Goal: Information Seeking & Learning: Learn about a topic

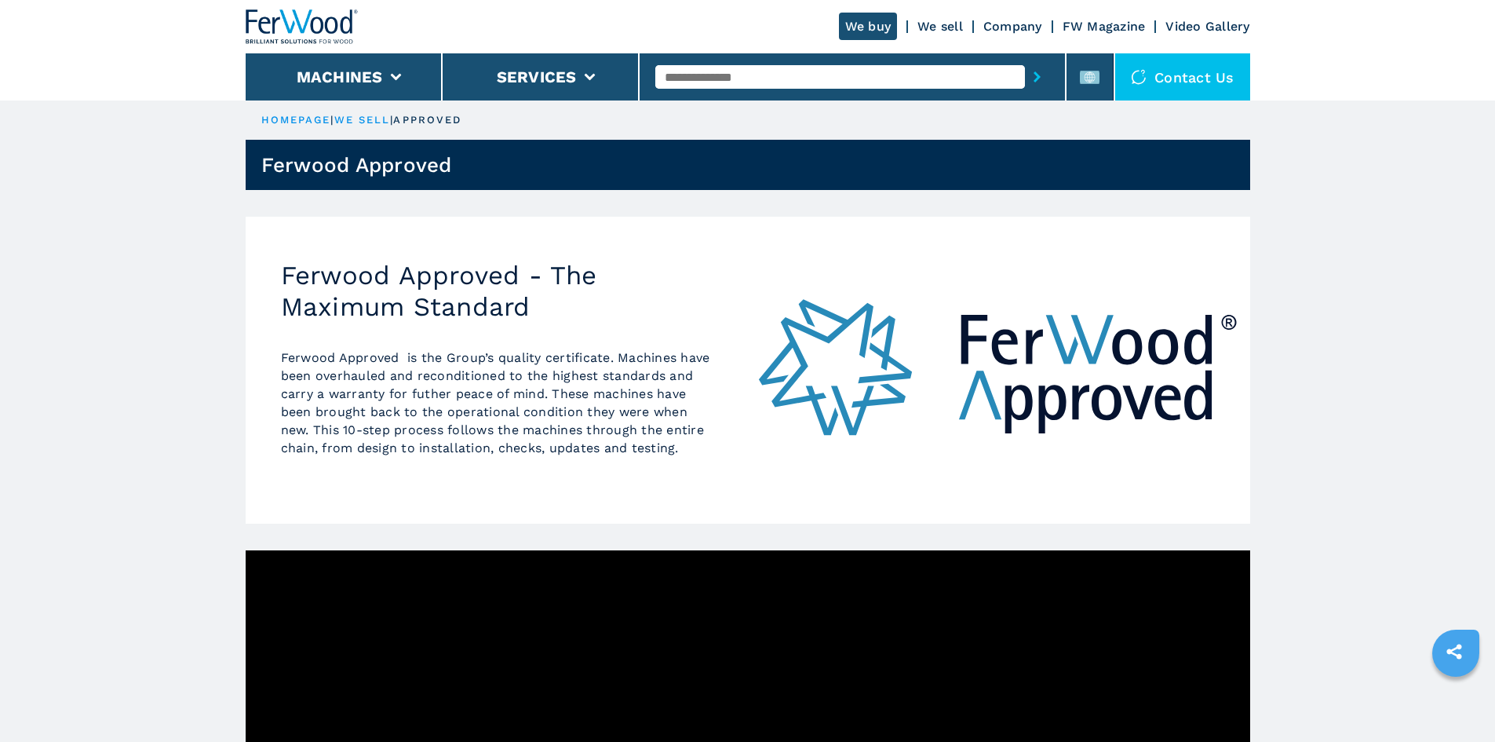
click at [887, 83] on input "text" at bounding box center [840, 77] width 370 height 24
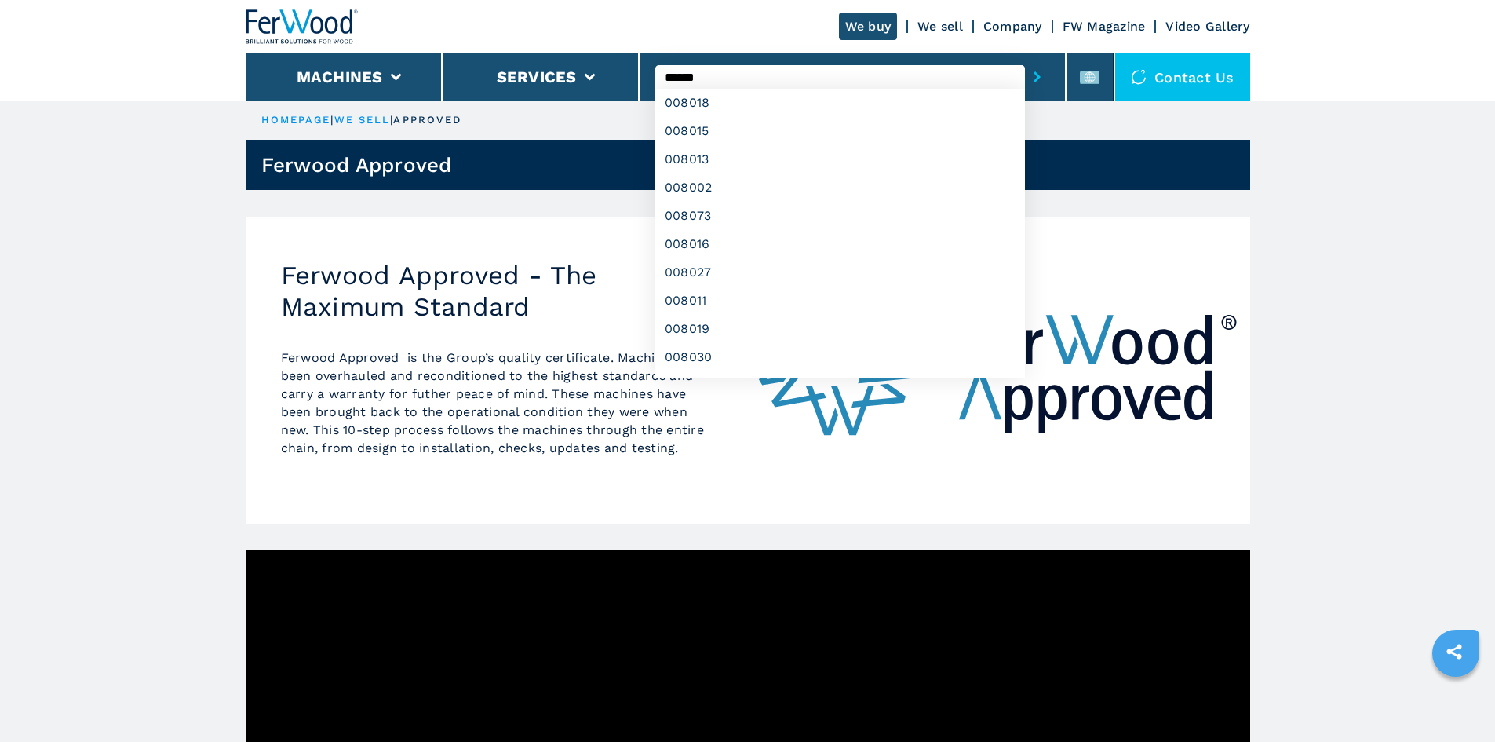
type input "******"
click at [1025, 59] on button "submit-button" at bounding box center [1037, 77] width 24 height 36
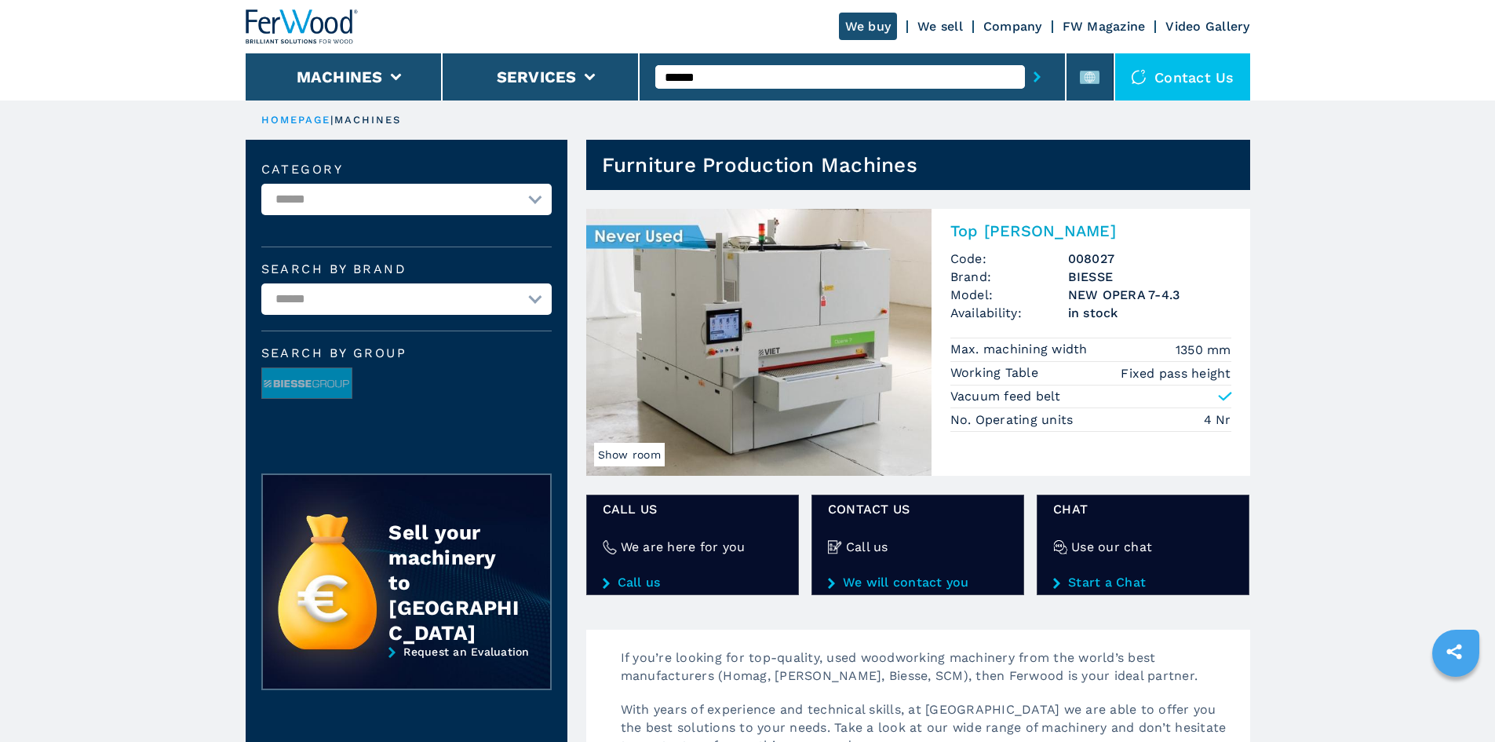
click at [1023, 230] on h2 "Top Sanders" at bounding box center [1091, 230] width 281 height 19
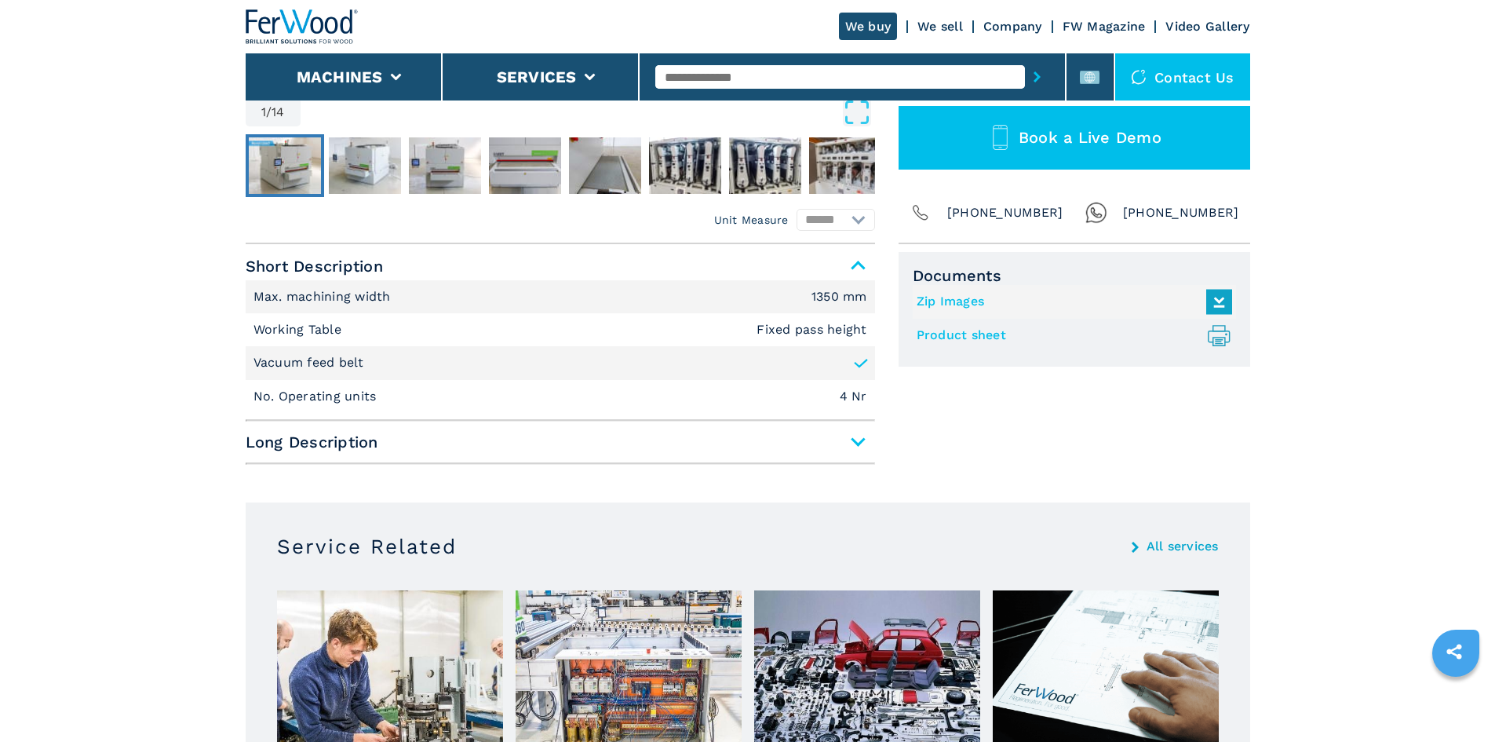
scroll to position [549, 0]
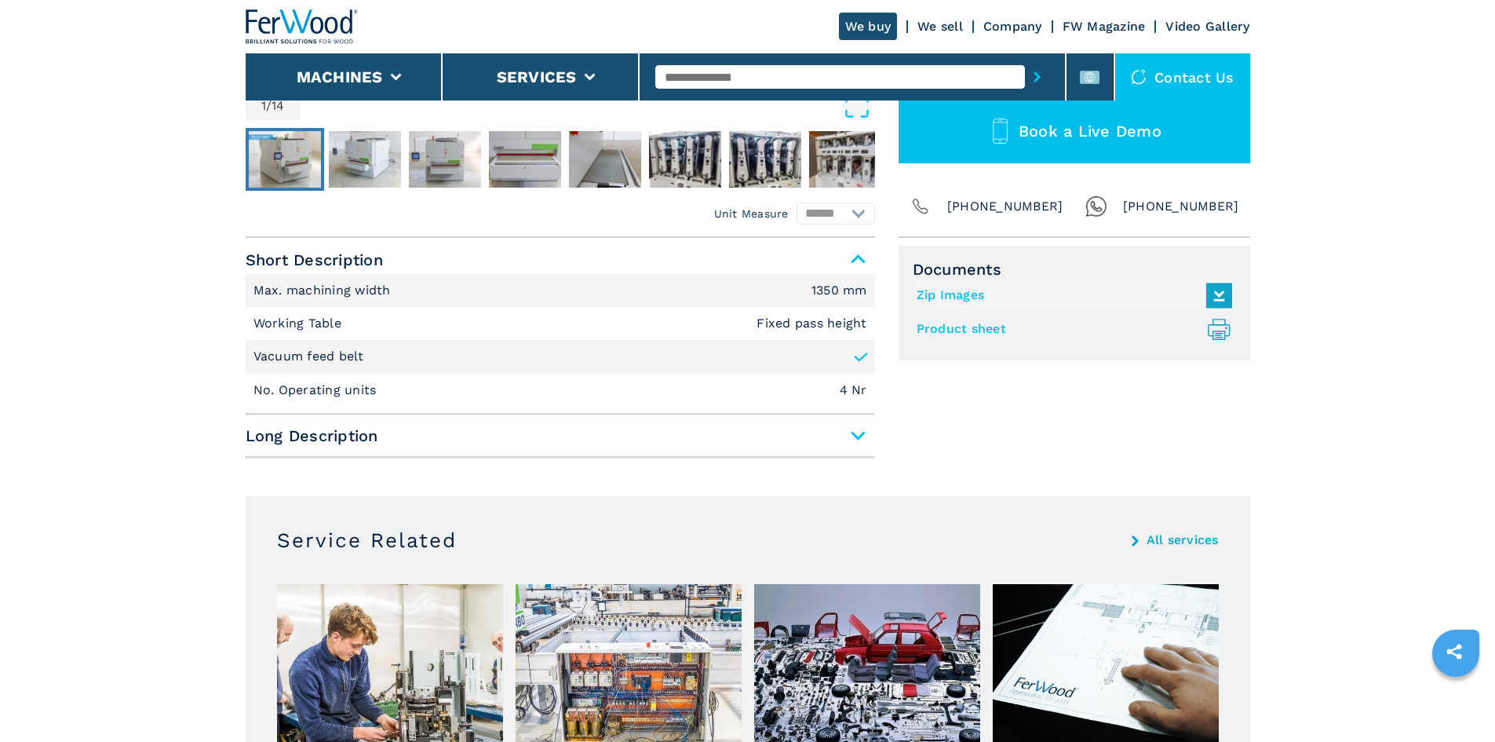
click at [852, 436] on span "Long Description" at bounding box center [560, 435] width 629 height 28
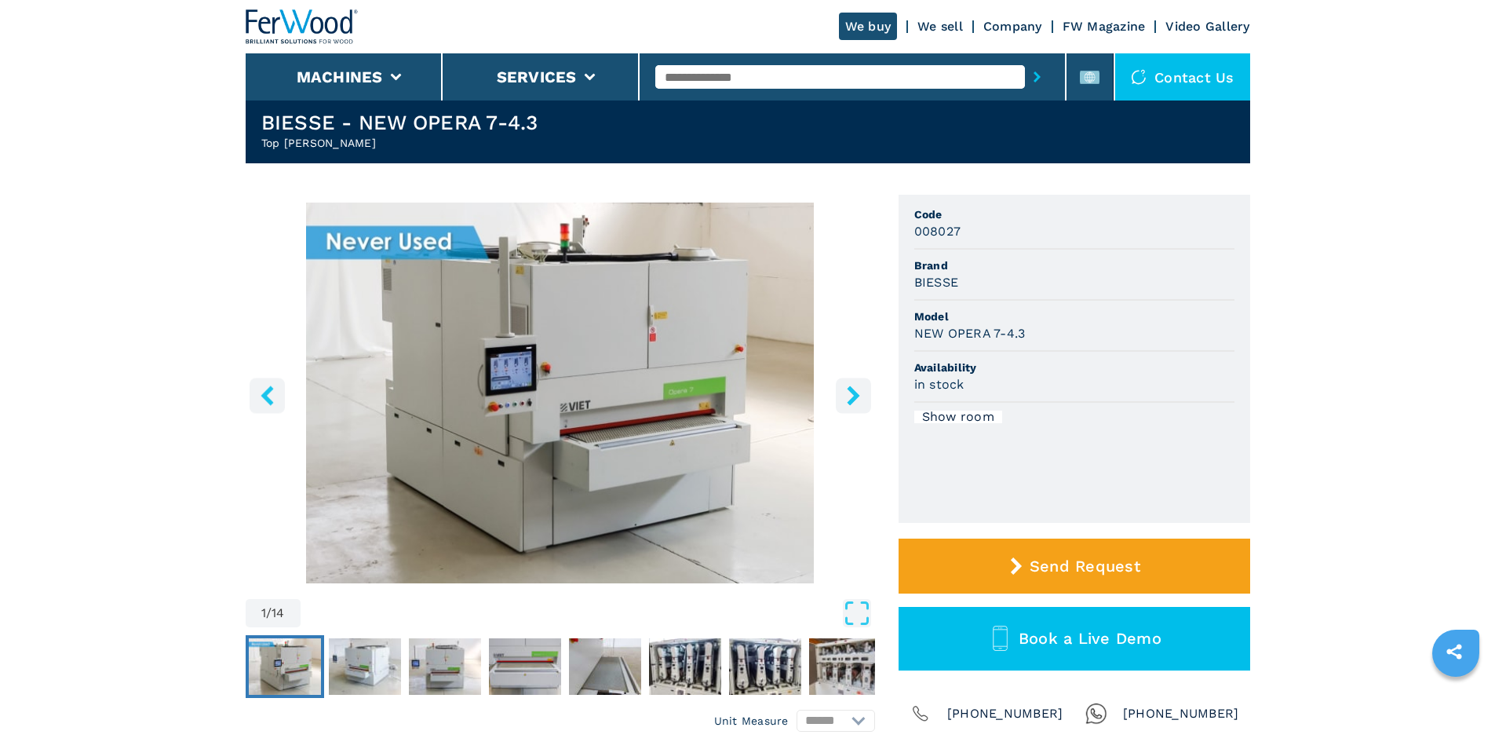
scroll to position [0, 0]
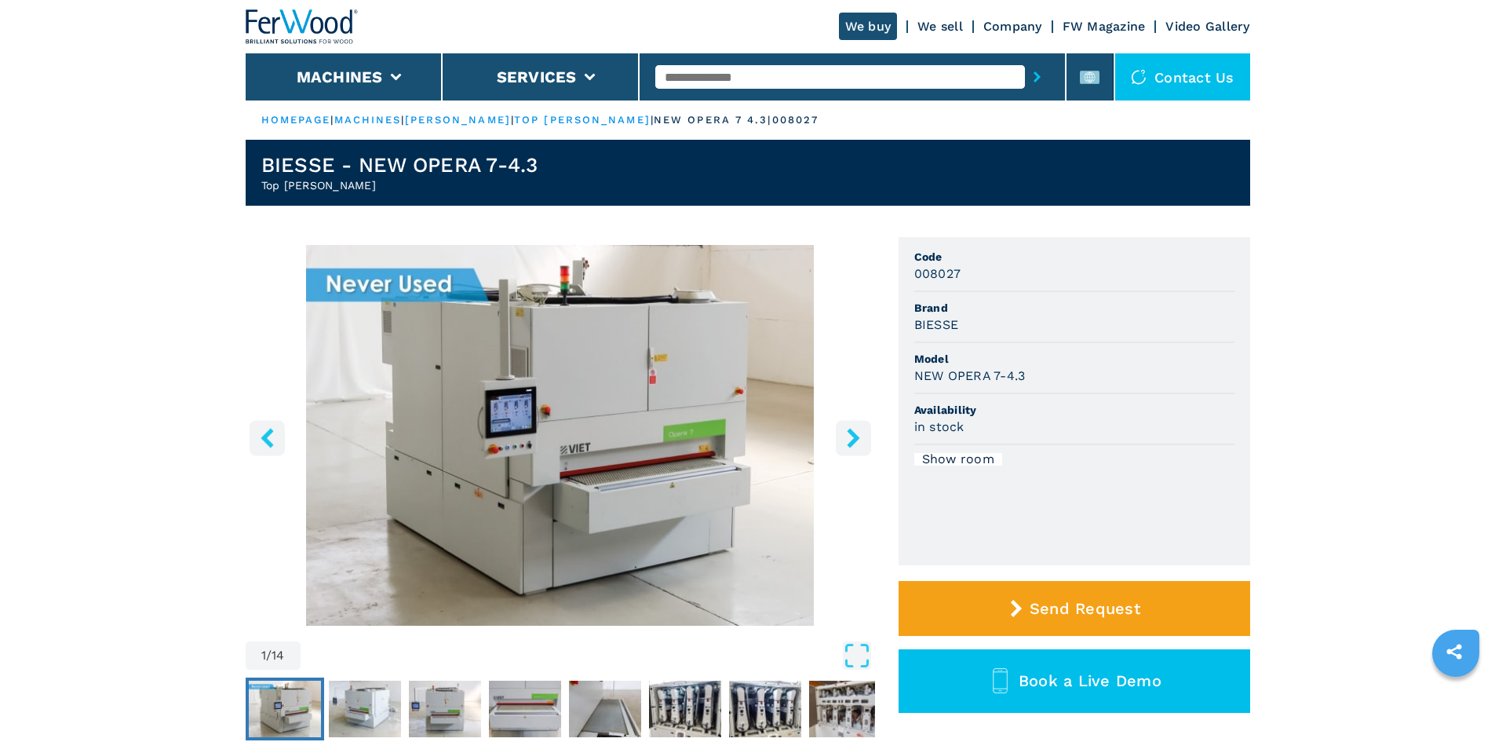
click at [723, 77] on input "text" at bounding box center [840, 77] width 370 height 24
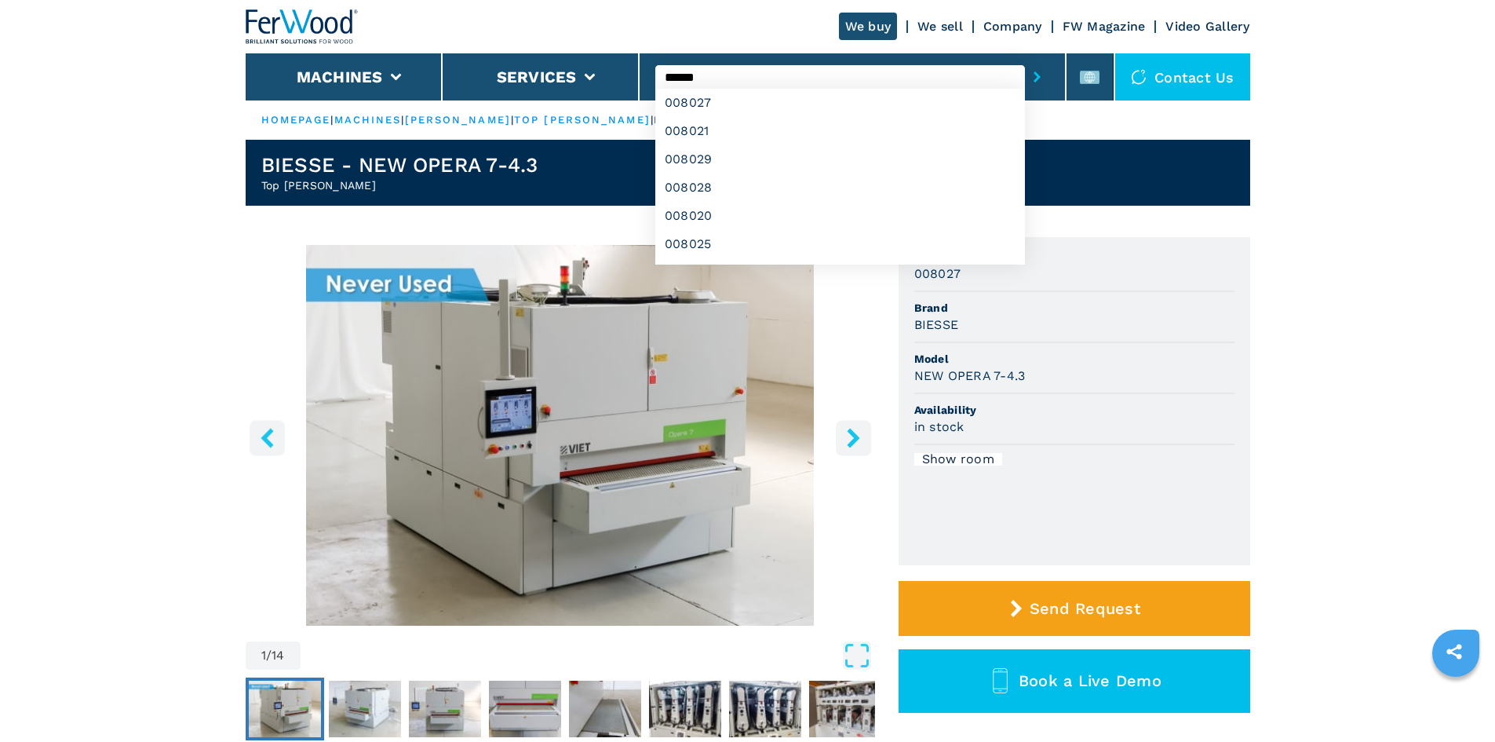
type input "******"
click at [1025, 59] on button "submit-button" at bounding box center [1037, 77] width 24 height 36
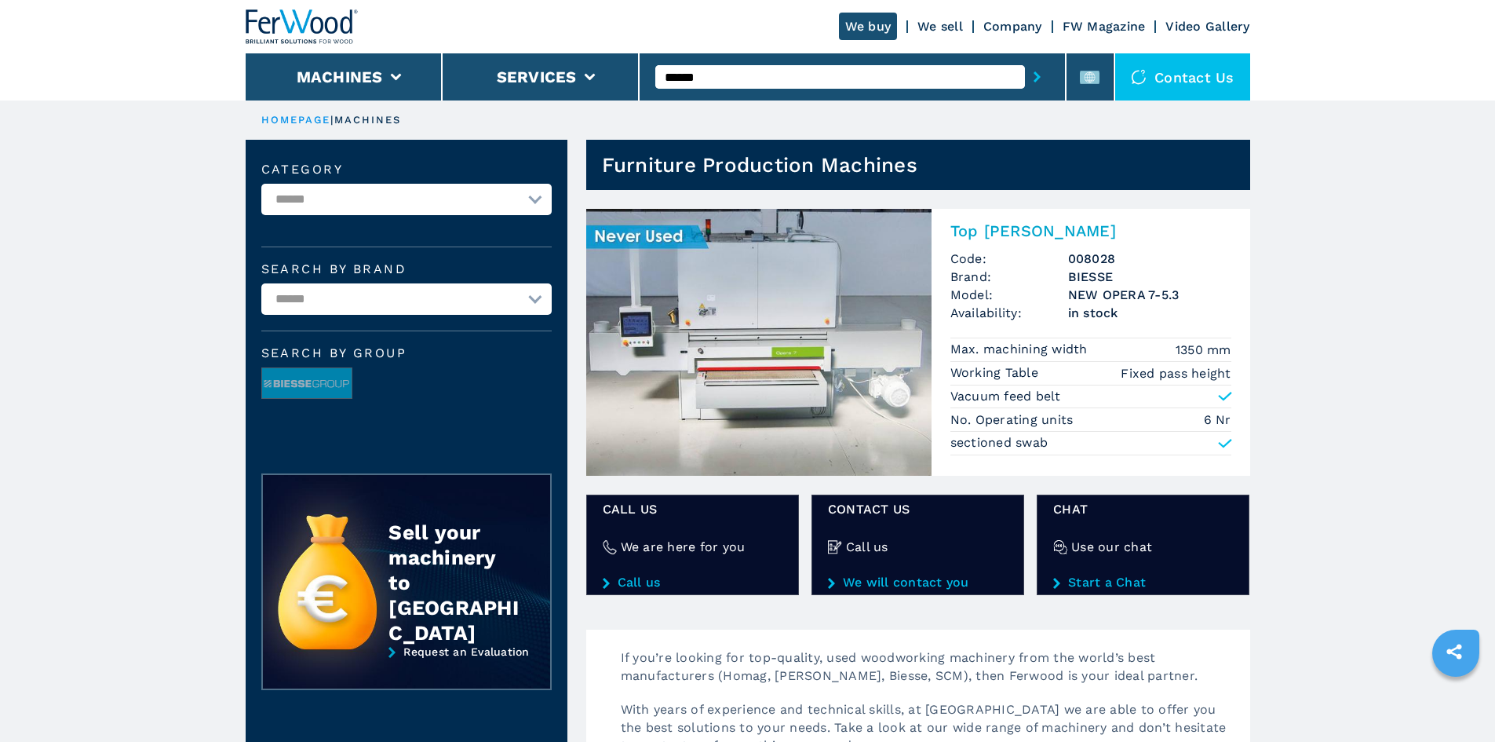
click at [974, 225] on h2 "Top [PERSON_NAME]" at bounding box center [1091, 230] width 281 height 19
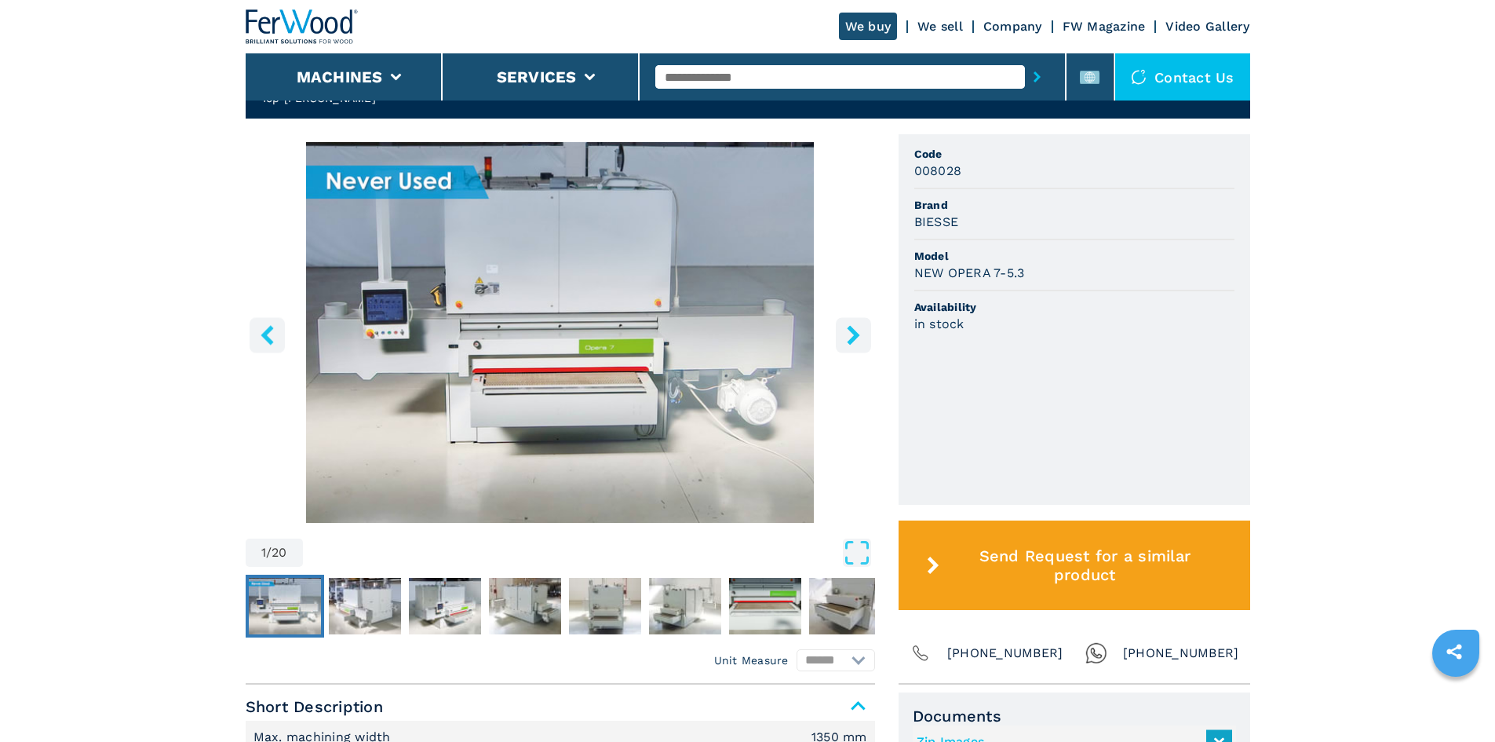
scroll to position [235, 0]
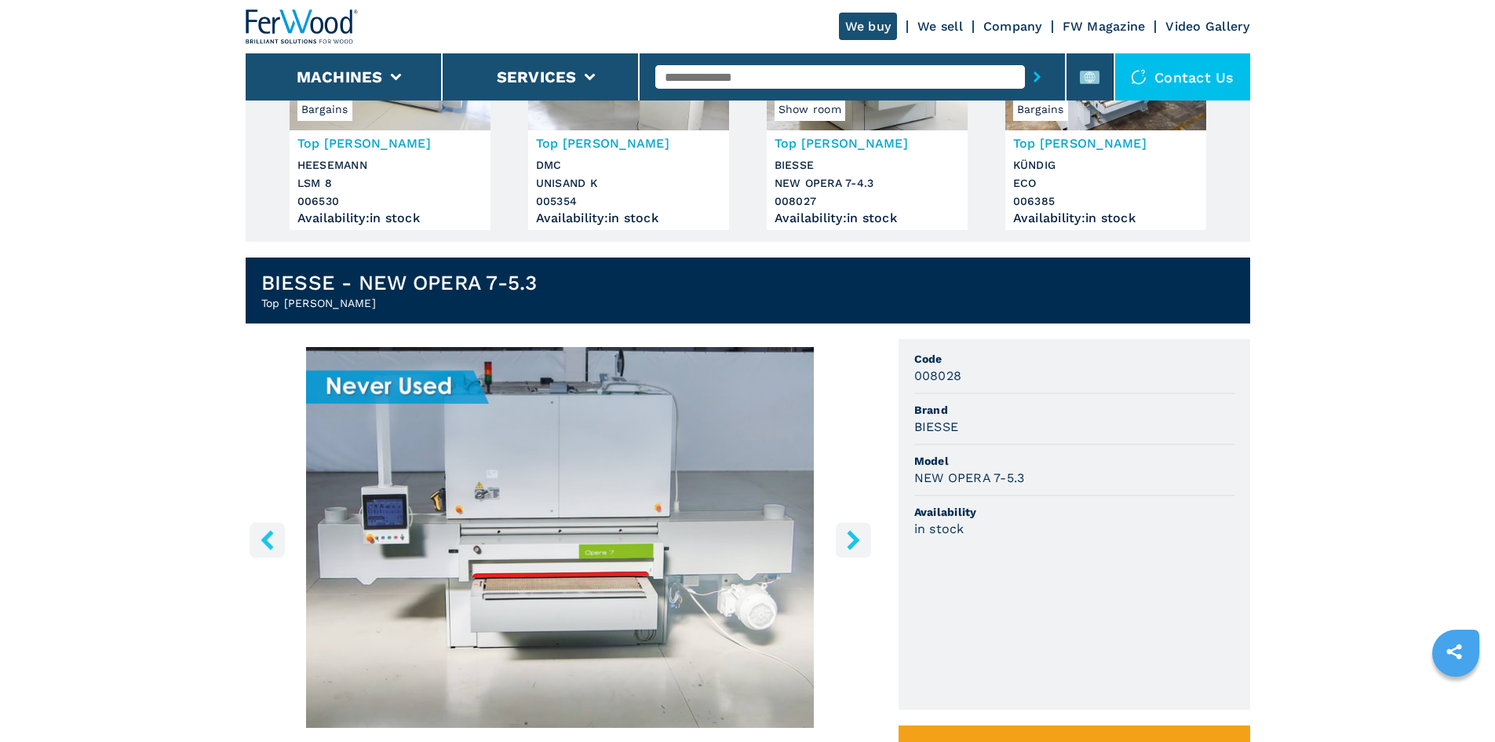
click at [803, 74] on input "text" at bounding box center [840, 77] width 370 height 24
paste input "******"
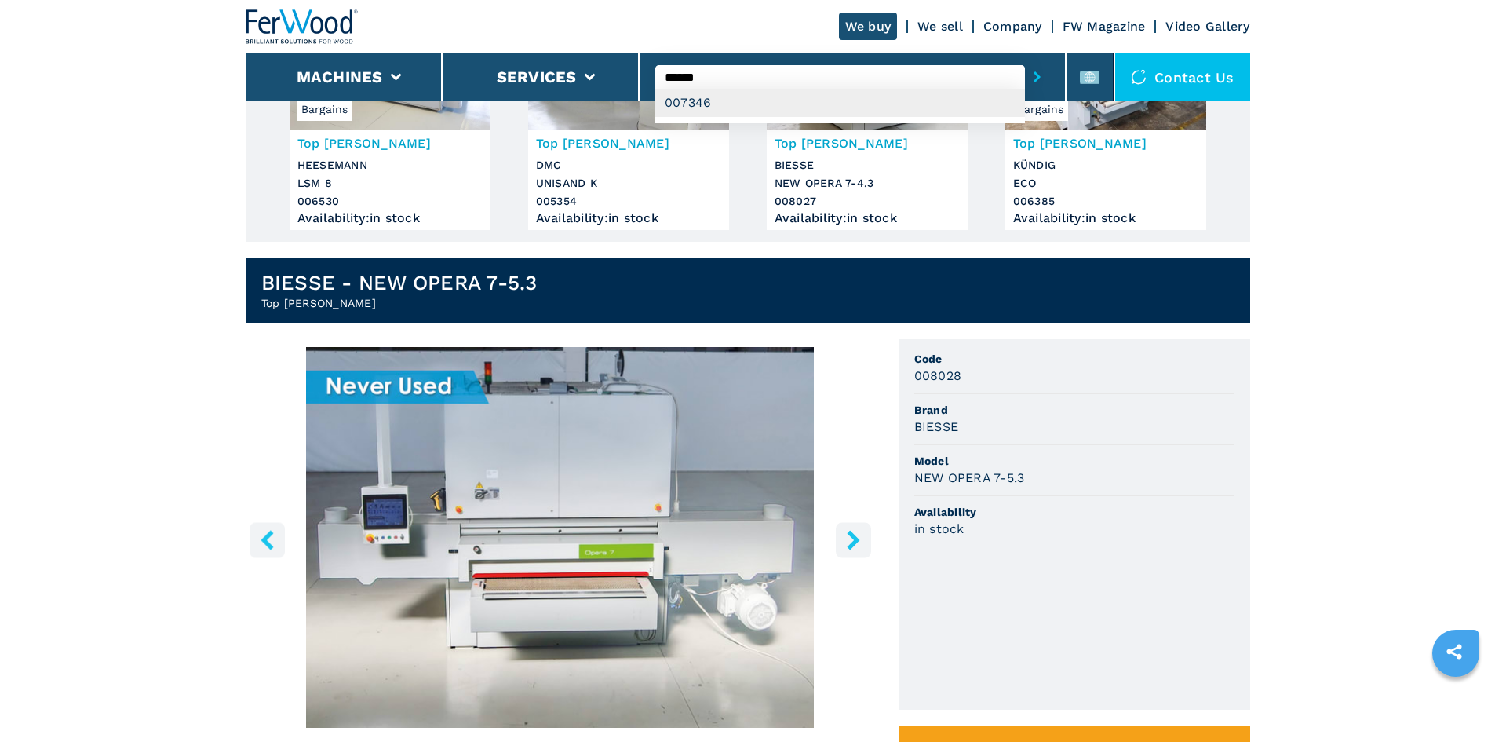
type input "******"
click at [775, 101] on div "007346" at bounding box center [840, 103] width 370 height 28
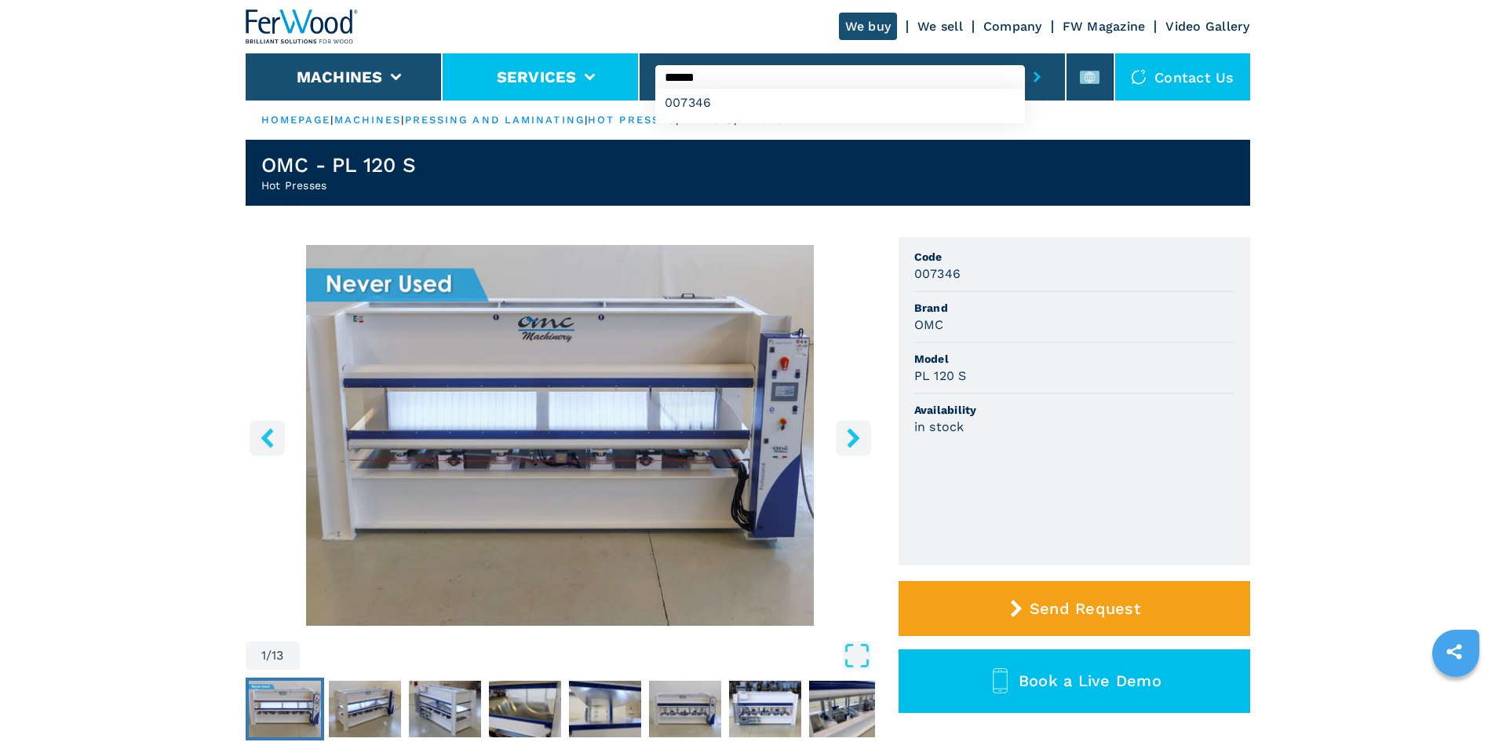
drag, startPoint x: 747, startPoint y: 80, endPoint x: 636, endPoint y: 87, distance: 111.7
click at [636, 87] on div "We buy We sell Company FW Magazine Video Gallery Machines Services ****** 00734…" at bounding box center [748, 50] width 1005 height 100
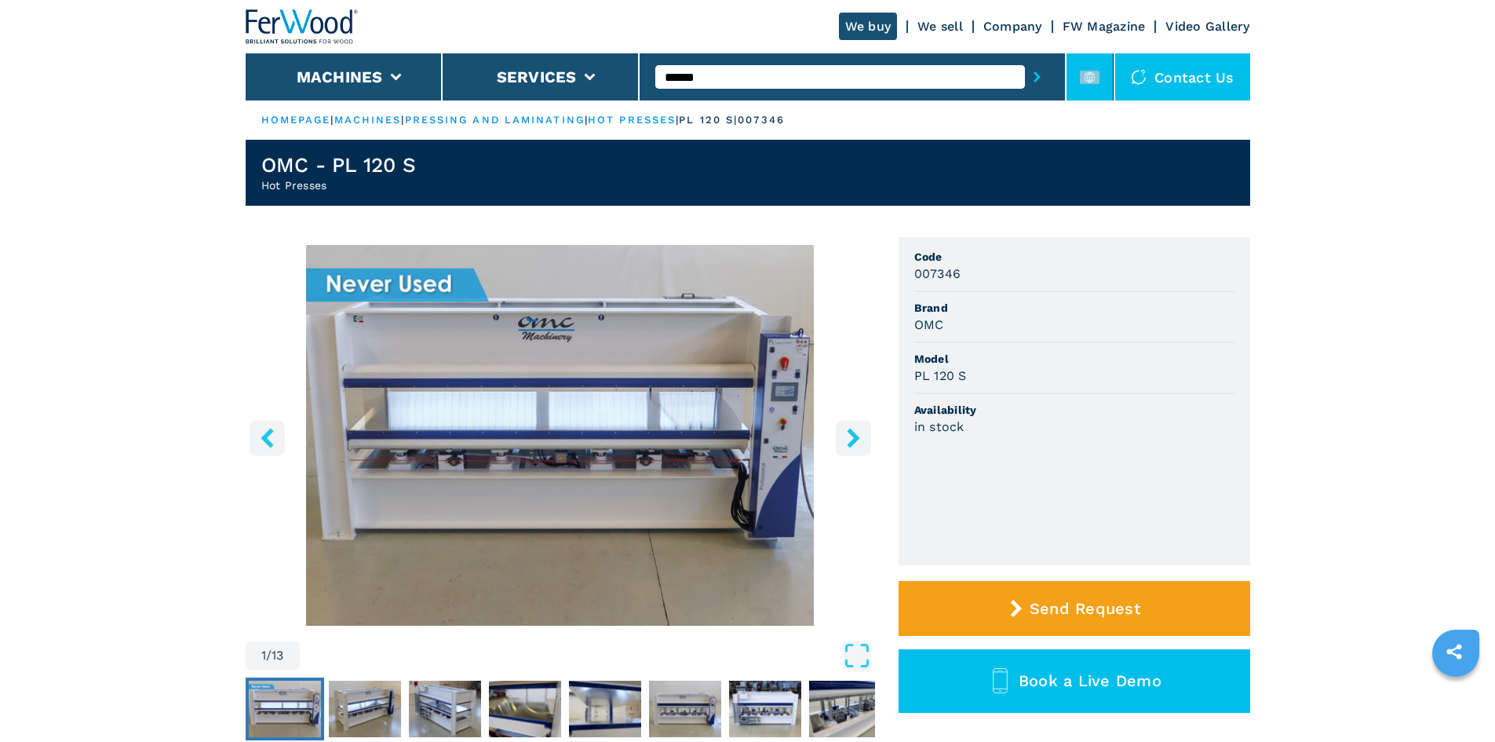
click at [1094, 68] on icon at bounding box center [1090, 78] width 20 height 20
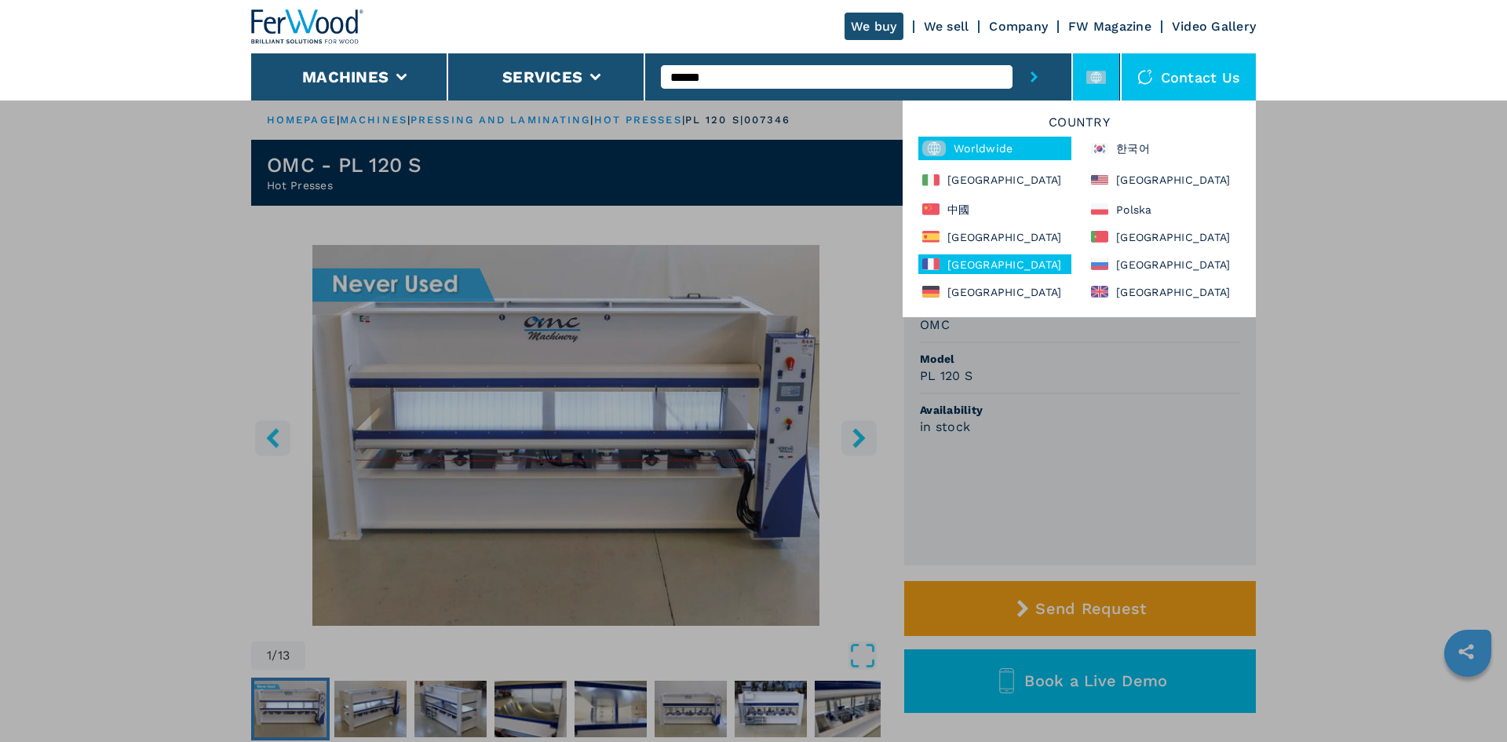
click at [1029, 266] on div "[GEOGRAPHIC_DATA]" at bounding box center [994, 264] width 153 height 20
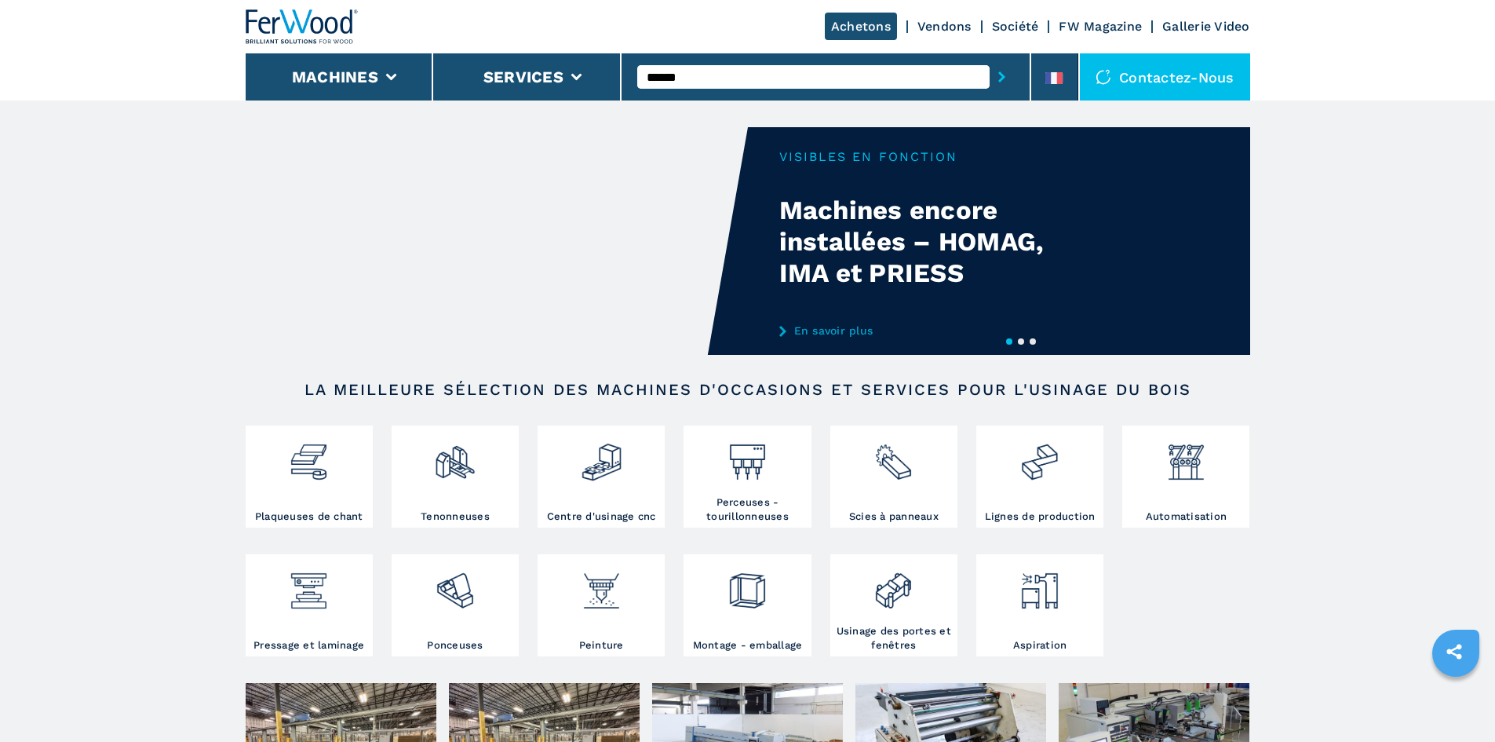
type input "******"
click at [990, 59] on button "submit-button" at bounding box center [1002, 77] width 24 height 36
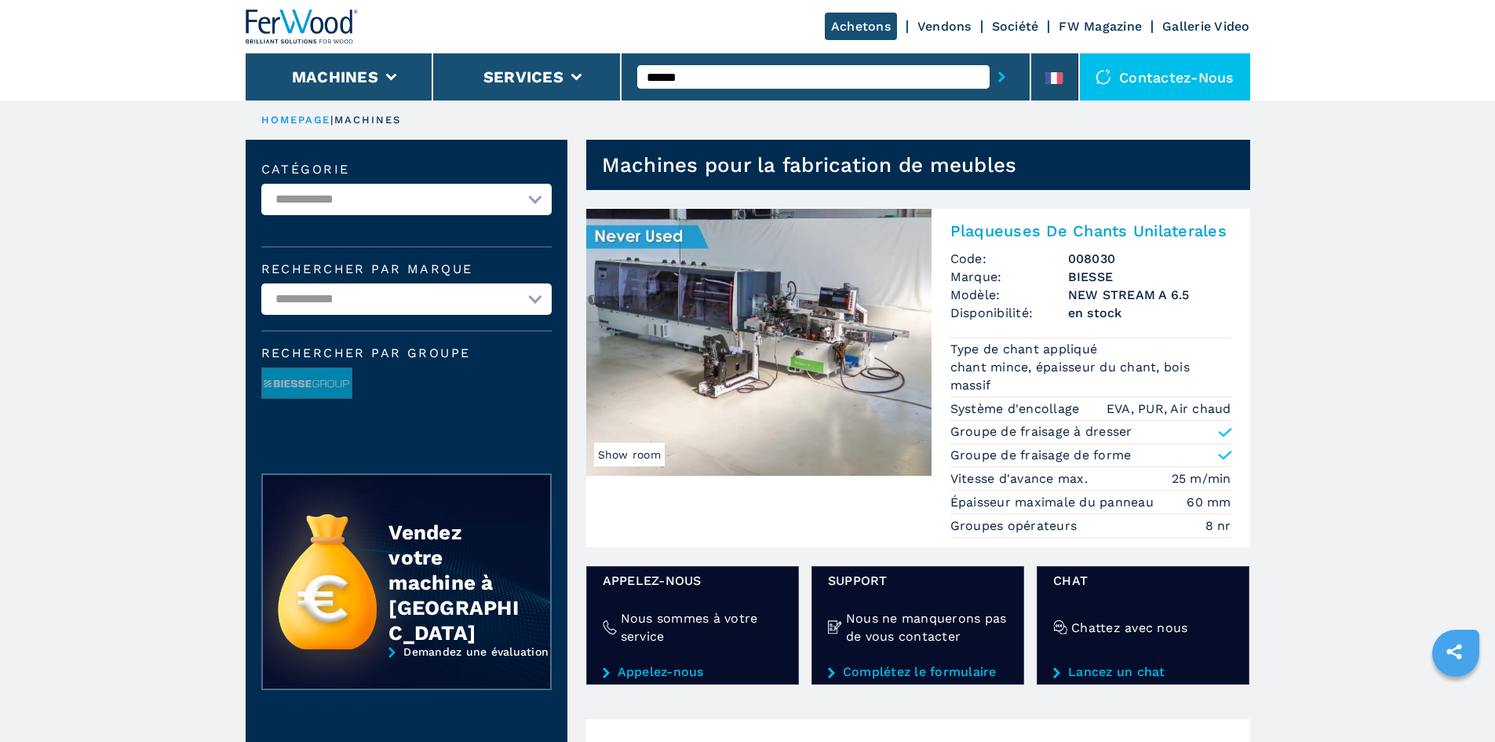
click at [1069, 228] on h2 "Plaqueuses De Chants Unilaterales" at bounding box center [1091, 230] width 281 height 19
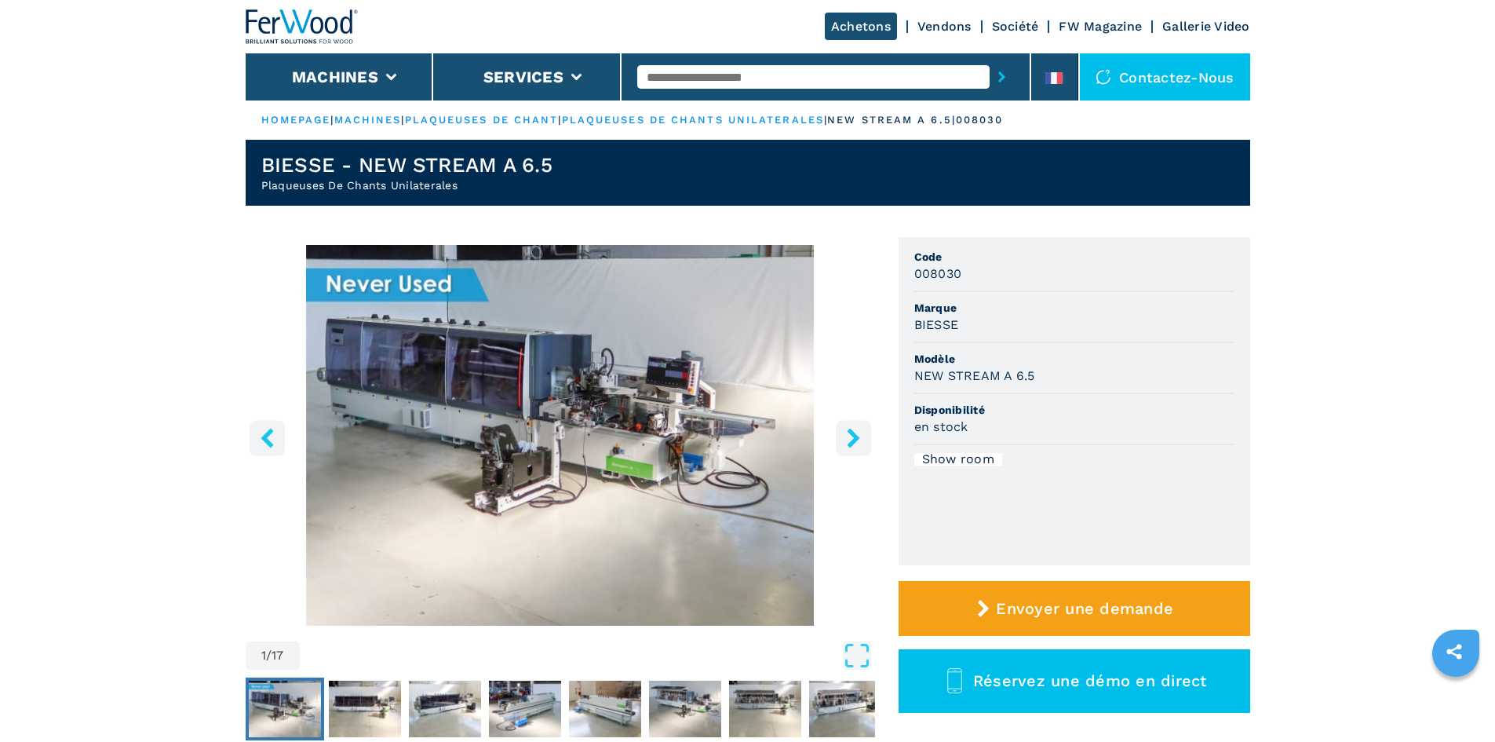
click at [812, 80] on input "text" at bounding box center [813, 77] width 352 height 24
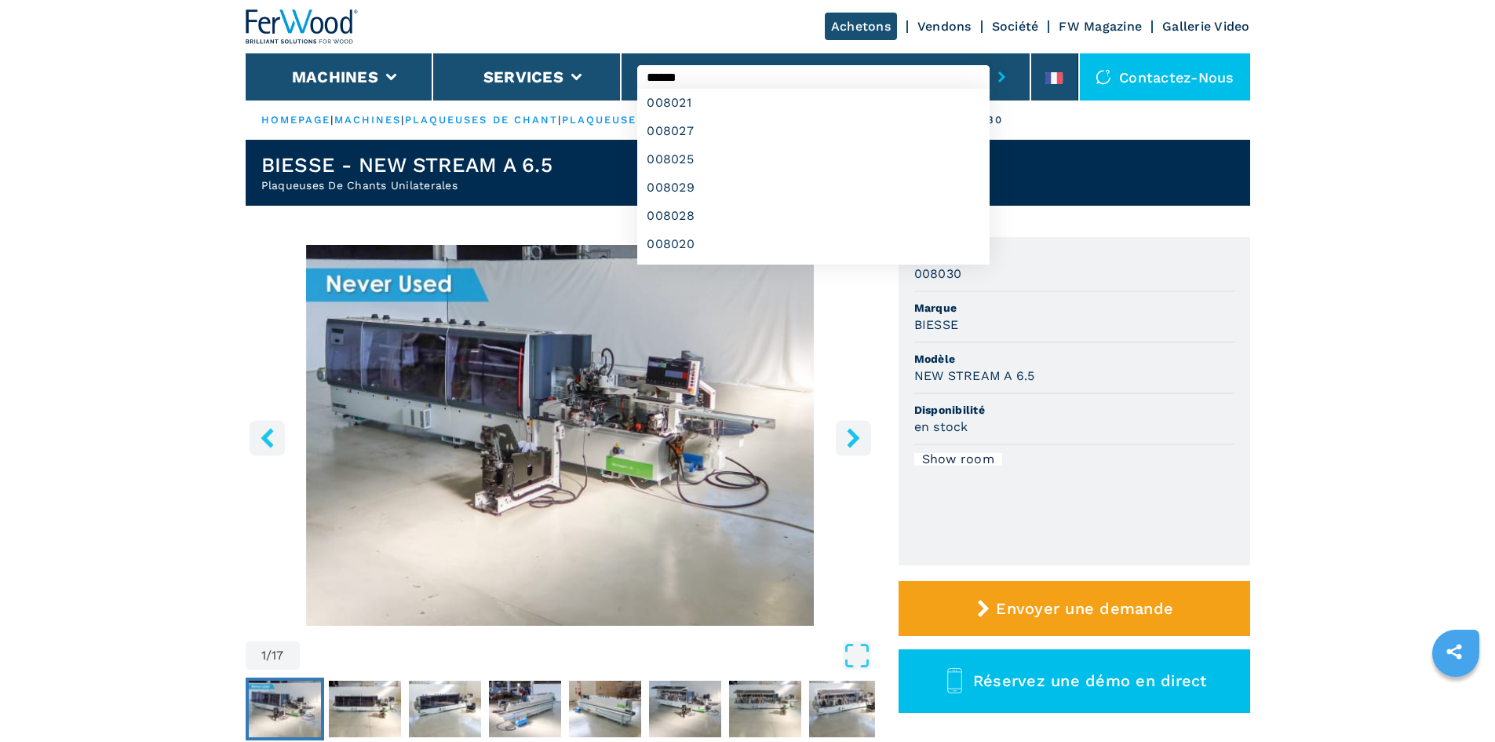
type input "******"
click at [990, 59] on button "submit-button" at bounding box center [1002, 77] width 24 height 36
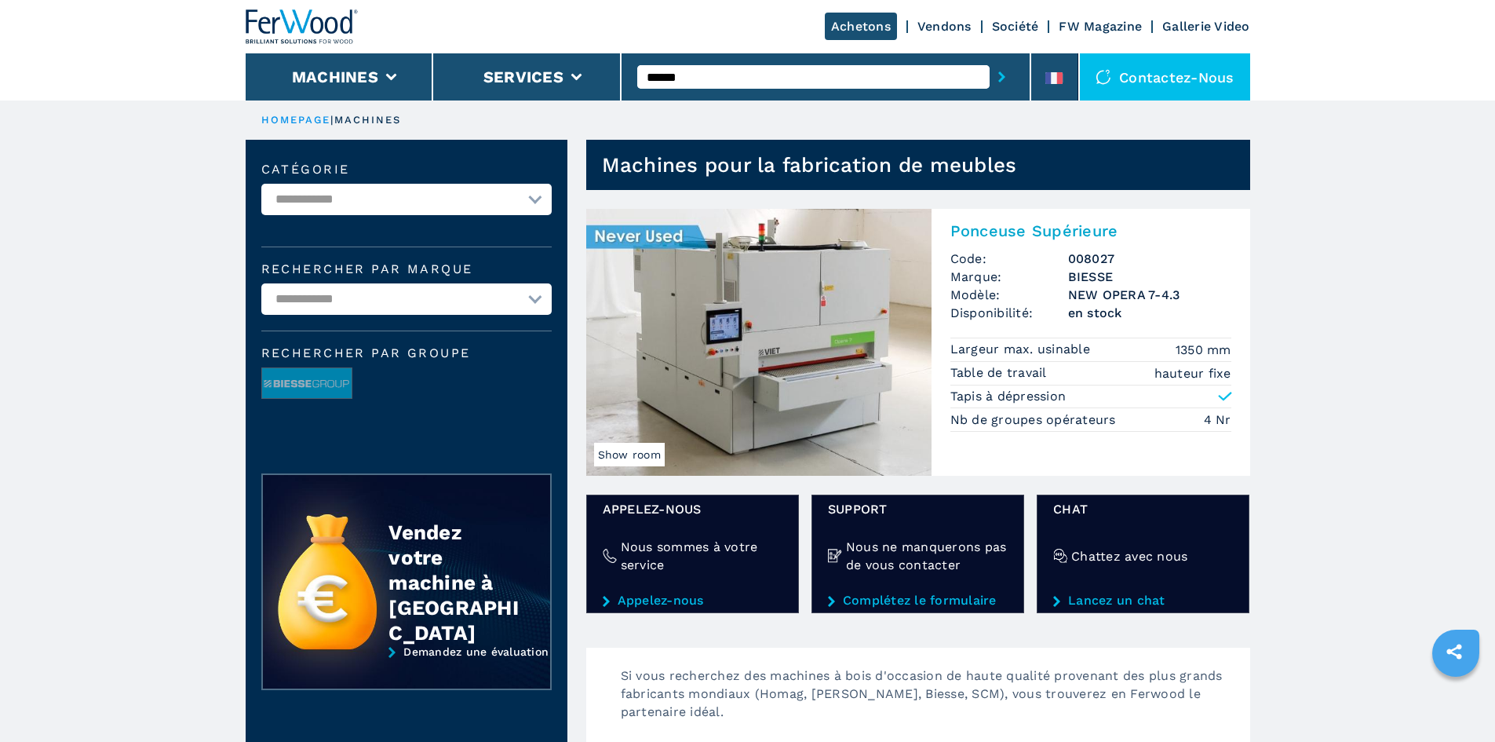
click at [986, 232] on h2 "Ponceuse Supérieure" at bounding box center [1091, 230] width 281 height 19
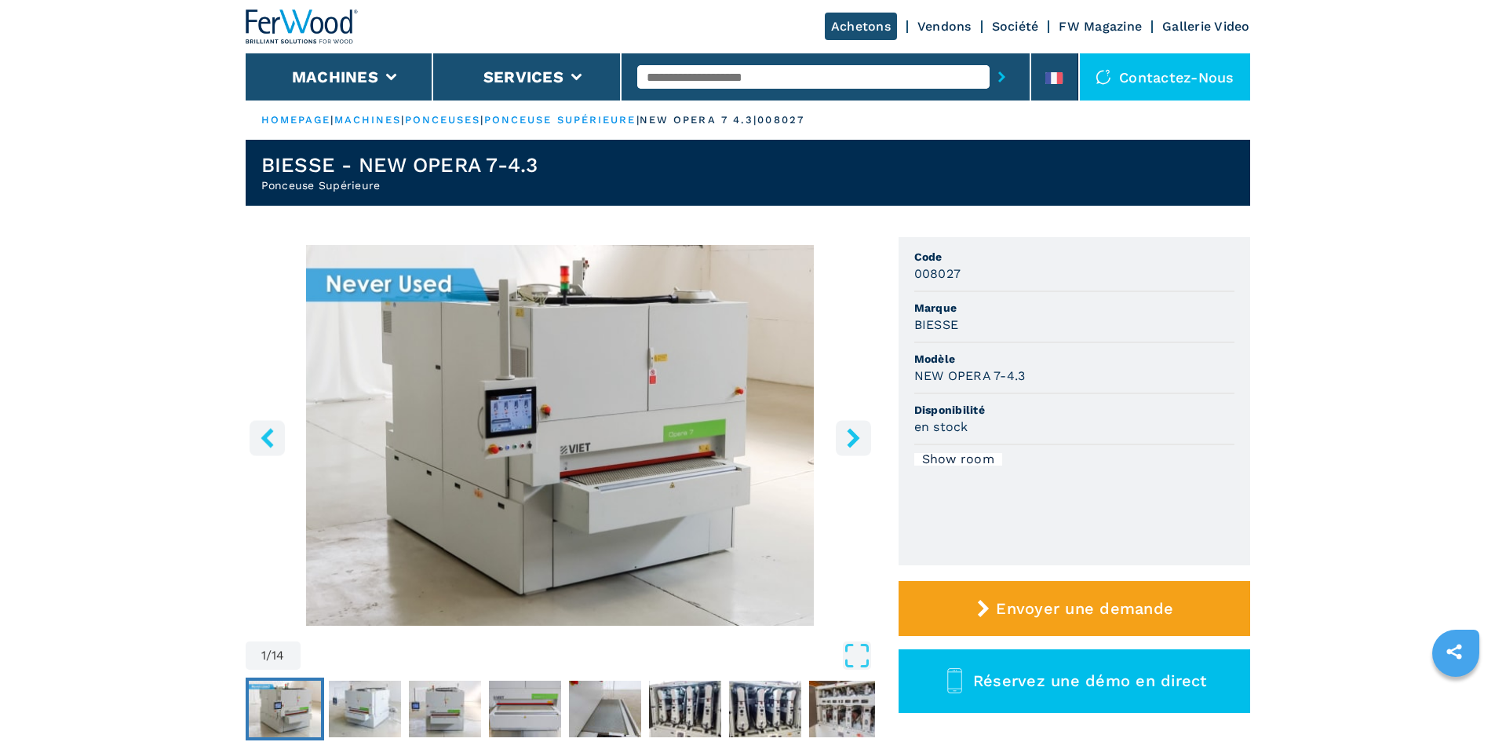
click at [863, 86] on input "text" at bounding box center [813, 77] width 352 height 24
type input "******"
click at [990, 59] on button "submit-button" at bounding box center [1002, 77] width 24 height 36
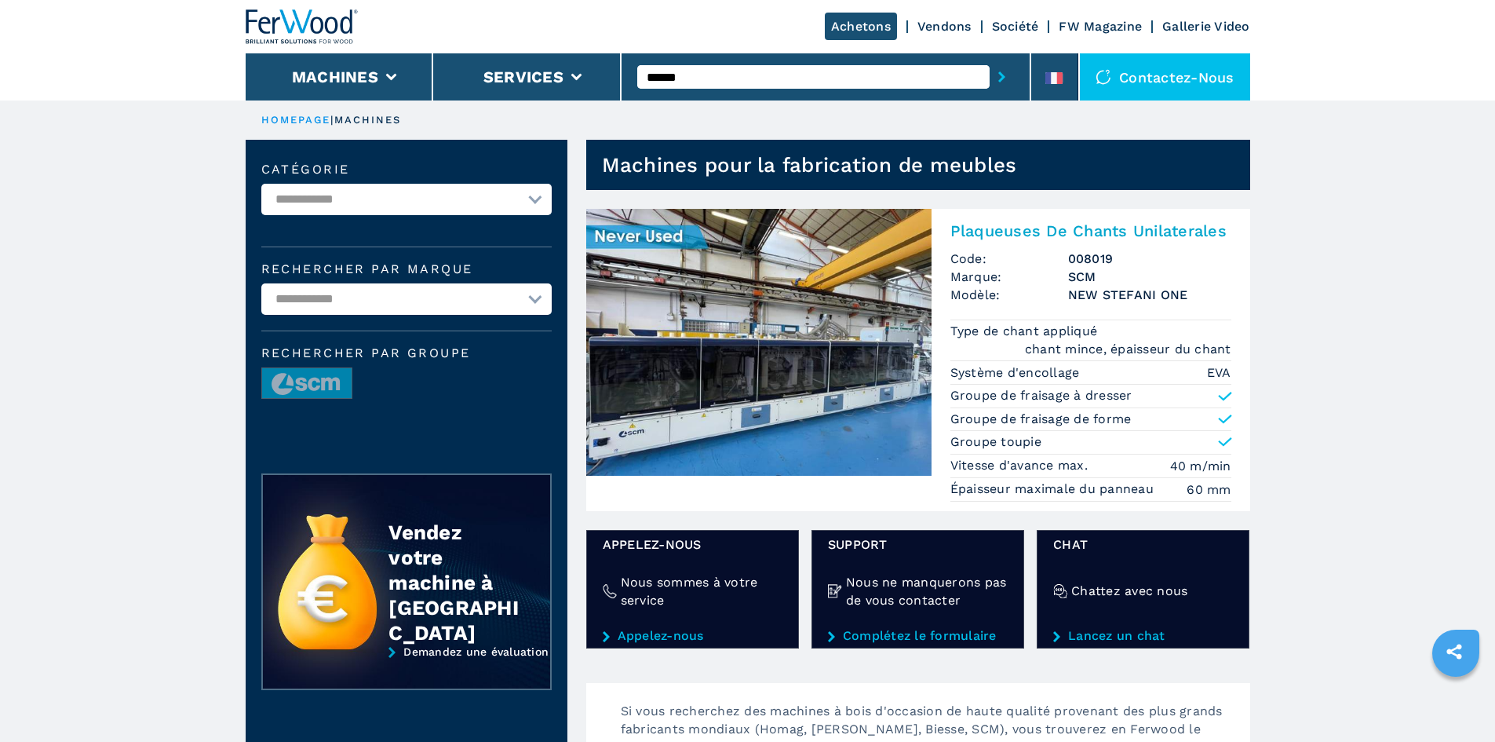
click at [1107, 227] on h2 "Plaqueuses De Chants Unilaterales" at bounding box center [1091, 230] width 281 height 19
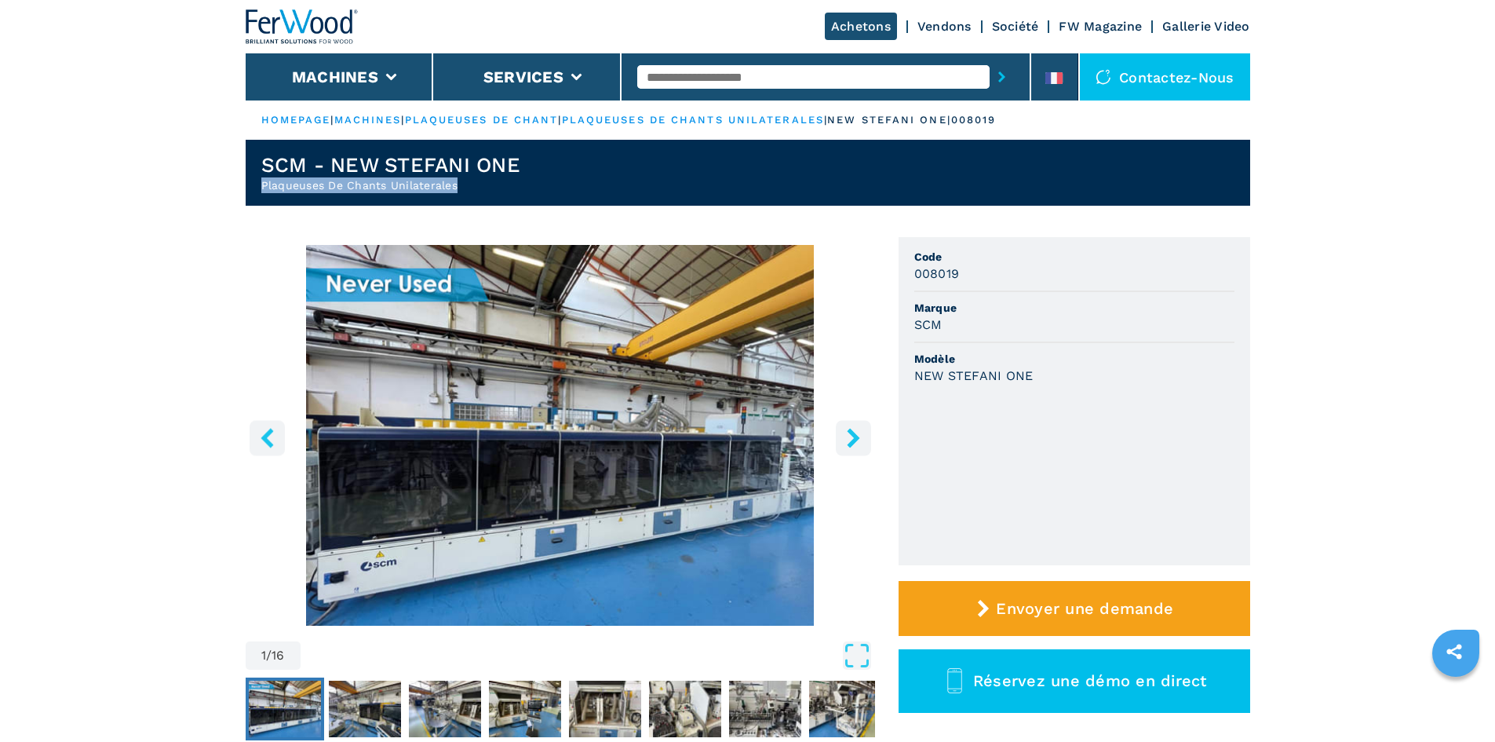
drag, startPoint x: 261, startPoint y: 181, endPoint x: 464, endPoint y: 199, distance: 203.3
click at [464, 199] on header "SCM - NEW STEFANI ONE Plaqueuses De Chants Unilaterales" at bounding box center [748, 173] width 1005 height 66
copy h2 "Plaqueuses De Chants Unilaterales"
drag, startPoint x: 527, startPoint y: 162, endPoint x: 254, endPoint y: 157, distance: 273.2
click at [254, 157] on header "SCM - NEW STEFANI ONE Plaqueuses De Chants Unilaterales" at bounding box center [748, 173] width 1005 height 66
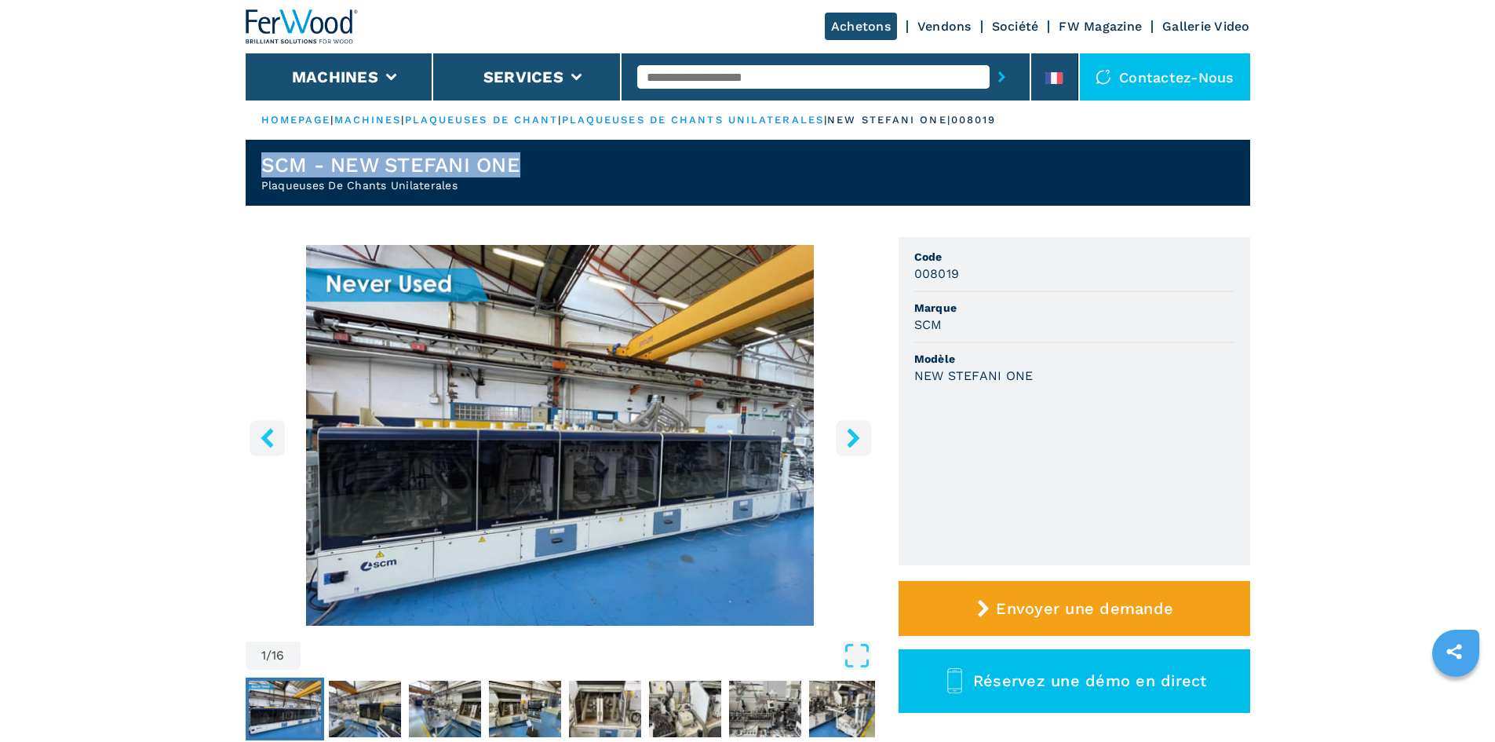
copy h1 "SCM - NEW STEFANI ONE"
click at [891, 78] on input "text" at bounding box center [813, 77] width 352 height 24
click at [990, 59] on button "submit-button" at bounding box center [1002, 77] width 24 height 36
type input "*******"
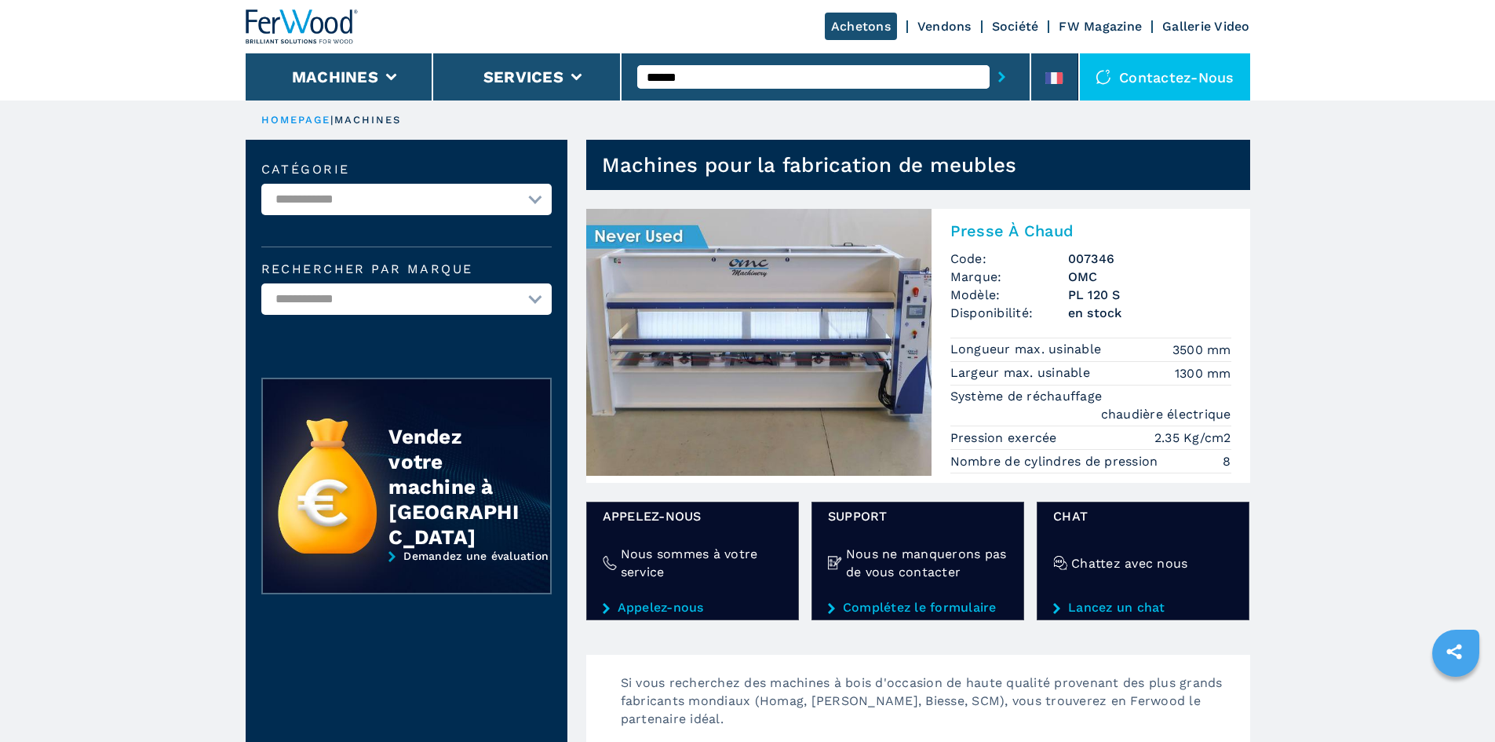
click at [961, 228] on h2 "Presse À Chaud" at bounding box center [1091, 230] width 281 height 19
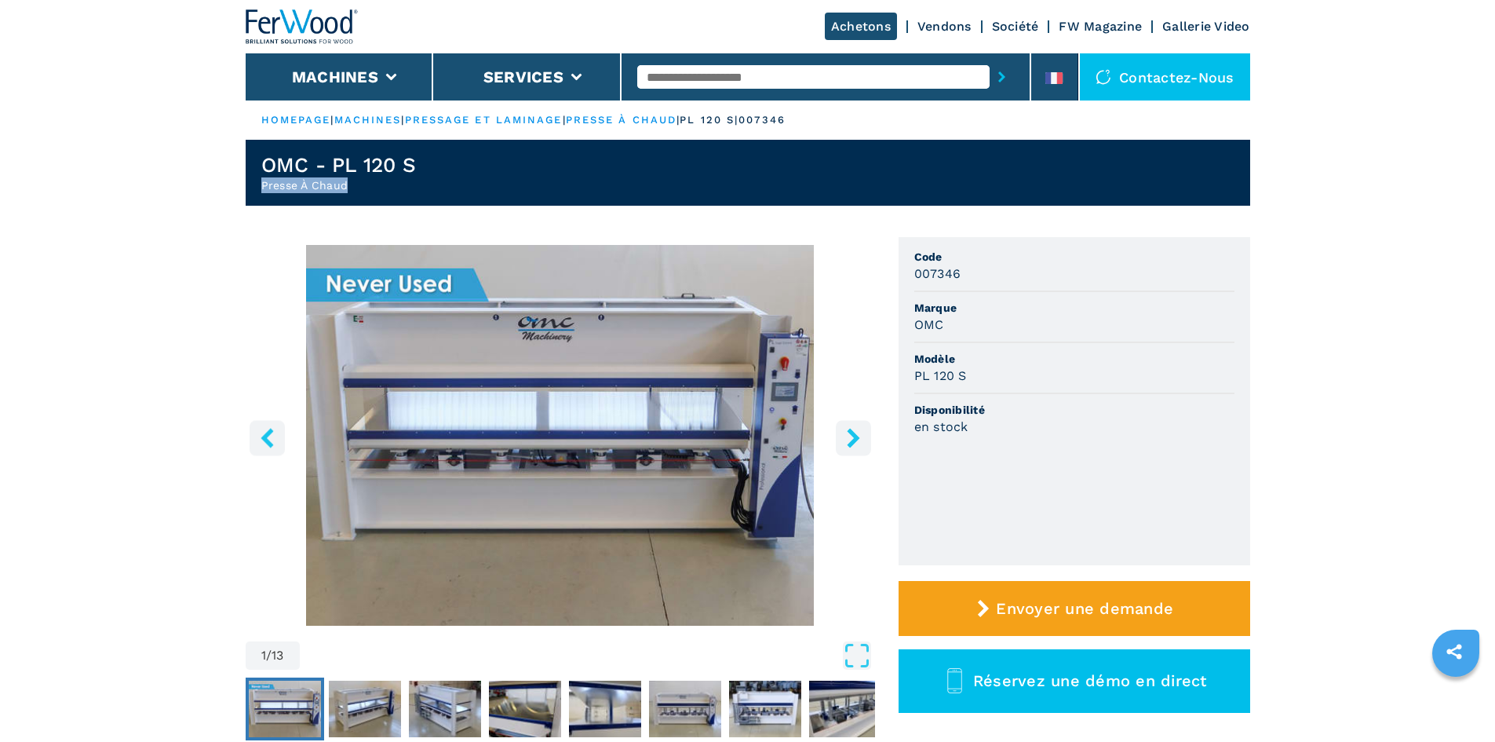
drag, startPoint x: 349, startPoint y: 185, endPoint x: 258, endPoint y: 184, distance: 91.1
click at [258, 184] on header "OMC - PL 120 S Presse À Chaud" at bounding box center [748, 173] width 1005 height 66
copy h2 "Presse À Chaud"
click at [866, 74] on input "text" at bounding box center [813, 77] width 352 height 24
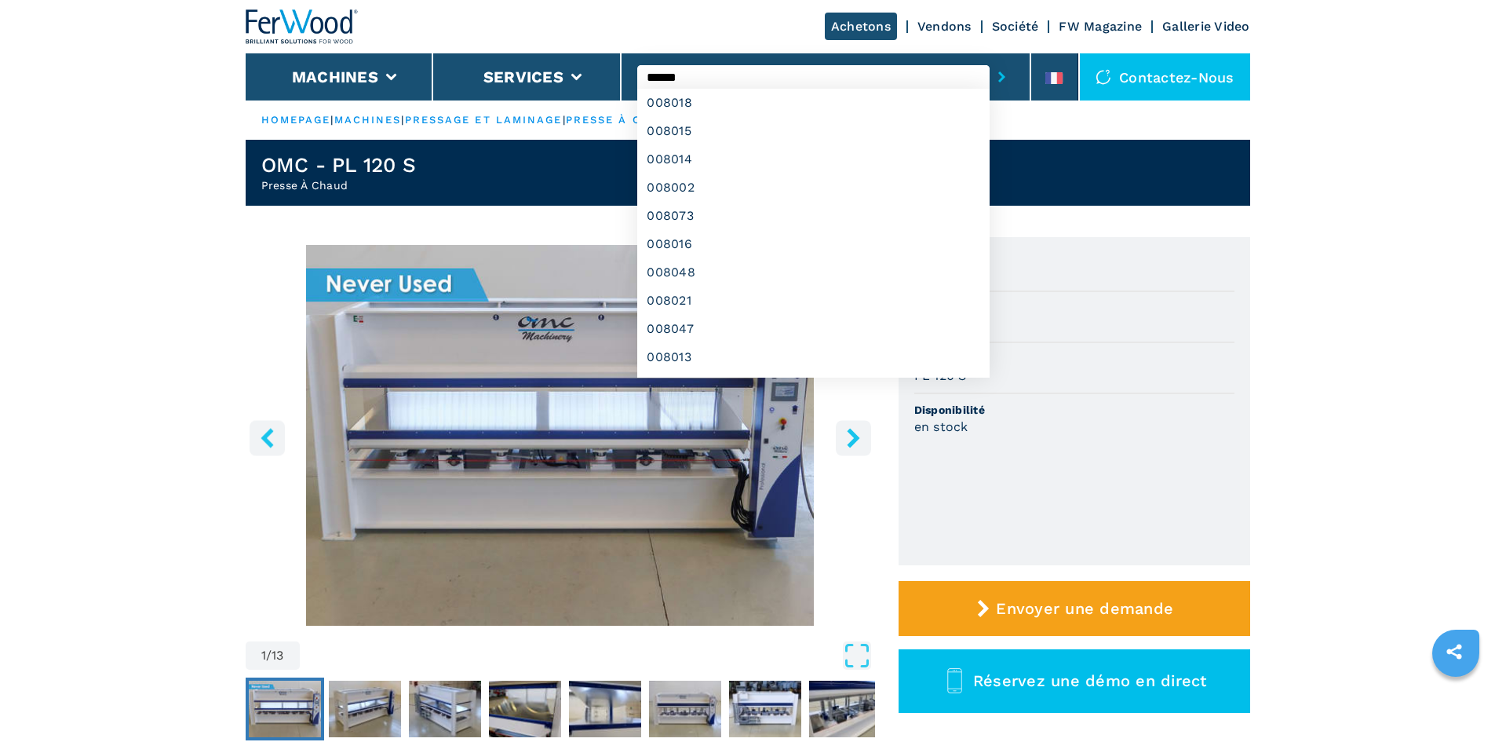
type input "******"
click at [990, 59] on button "submit-button" at bounding box center [1002, 77] width 24 height 36
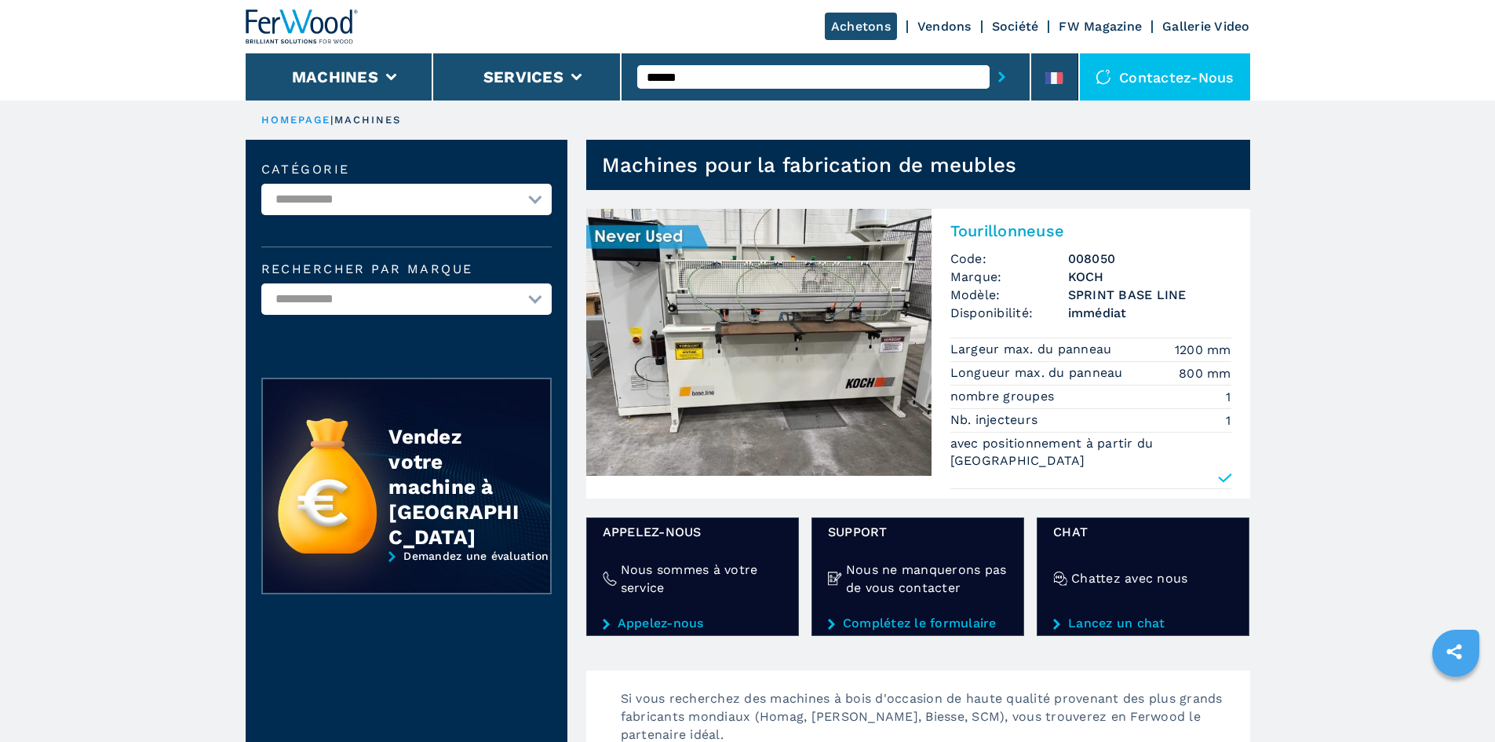
click at [1061, 231] on h2 "Tourillonneuse" at bounding box center [1091, 230] width 281 height 19
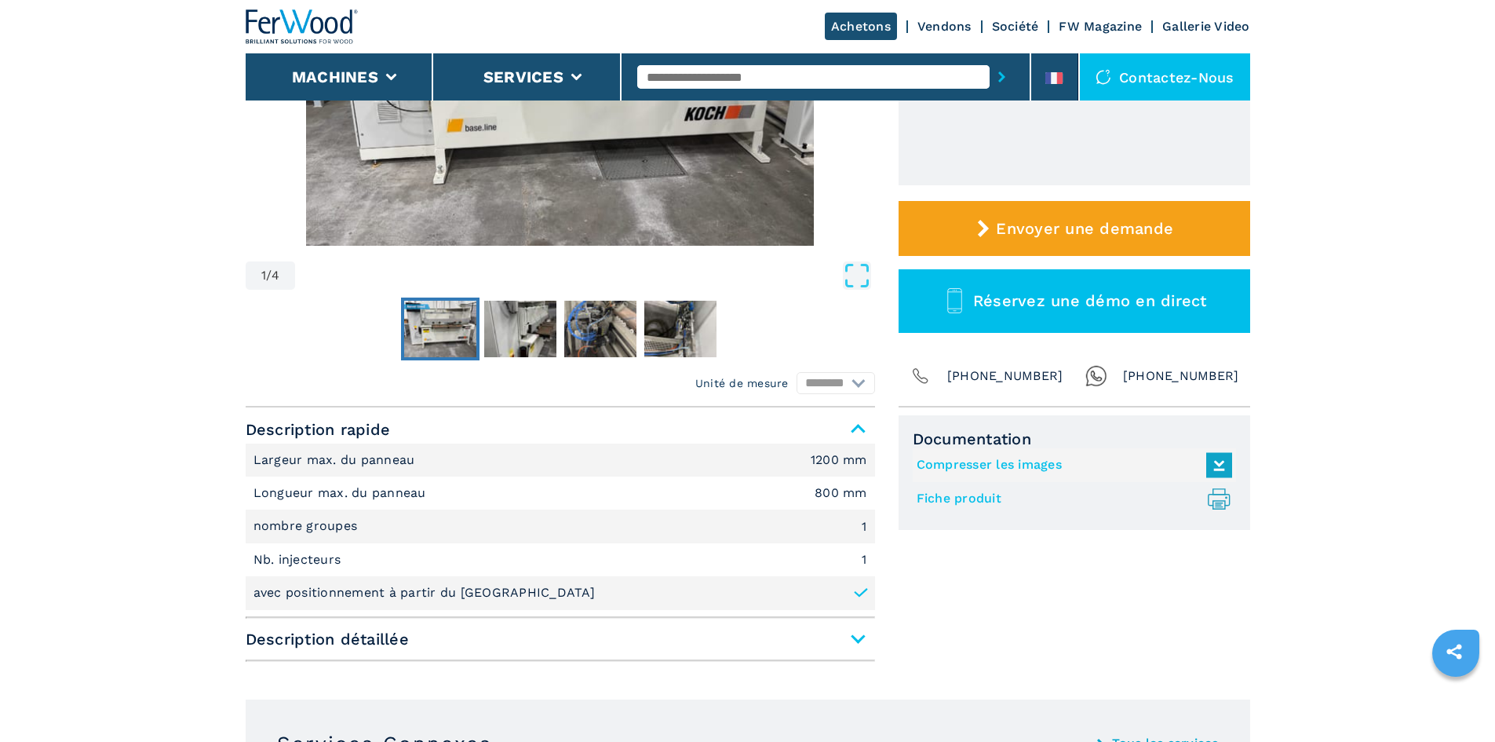
scroll to position [78, 0]
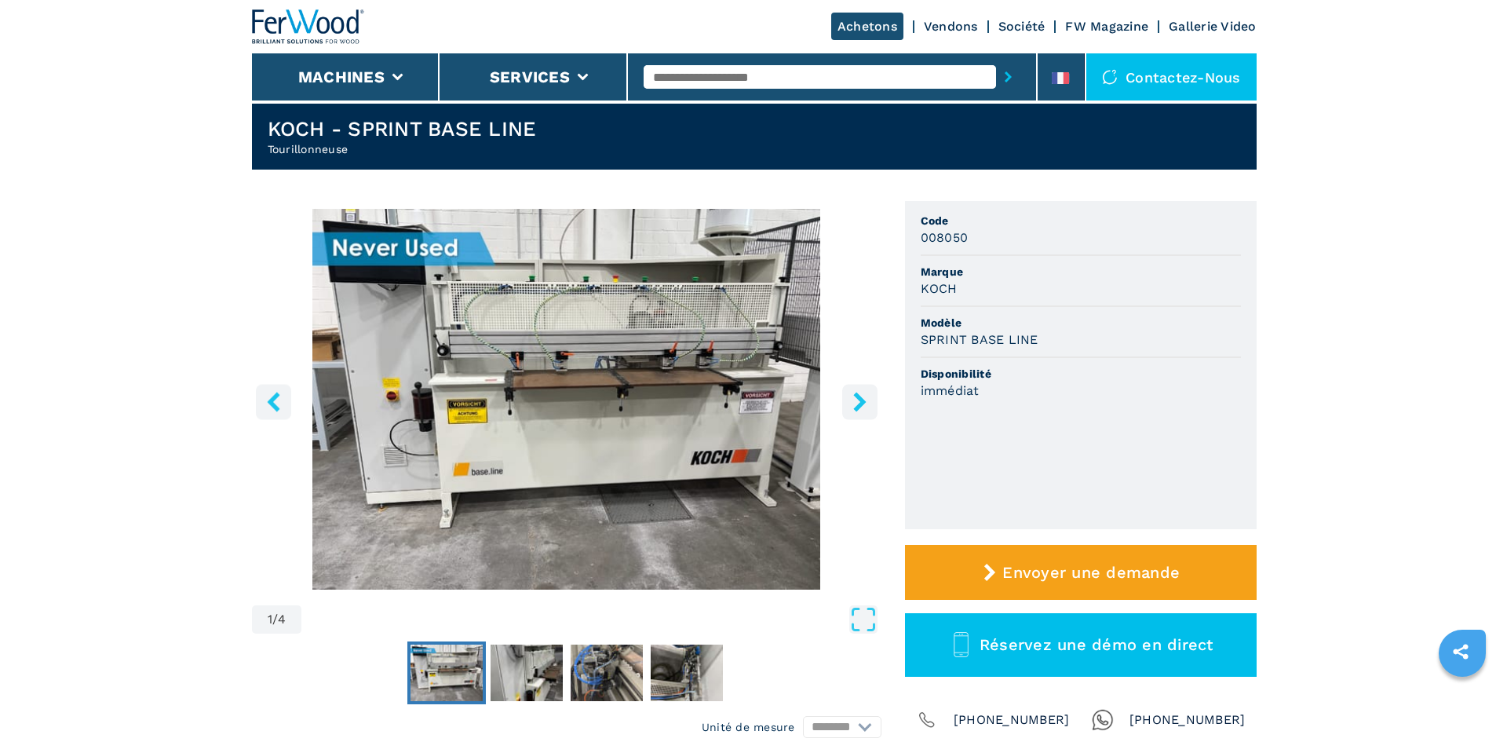
scroll to position [0, 0]
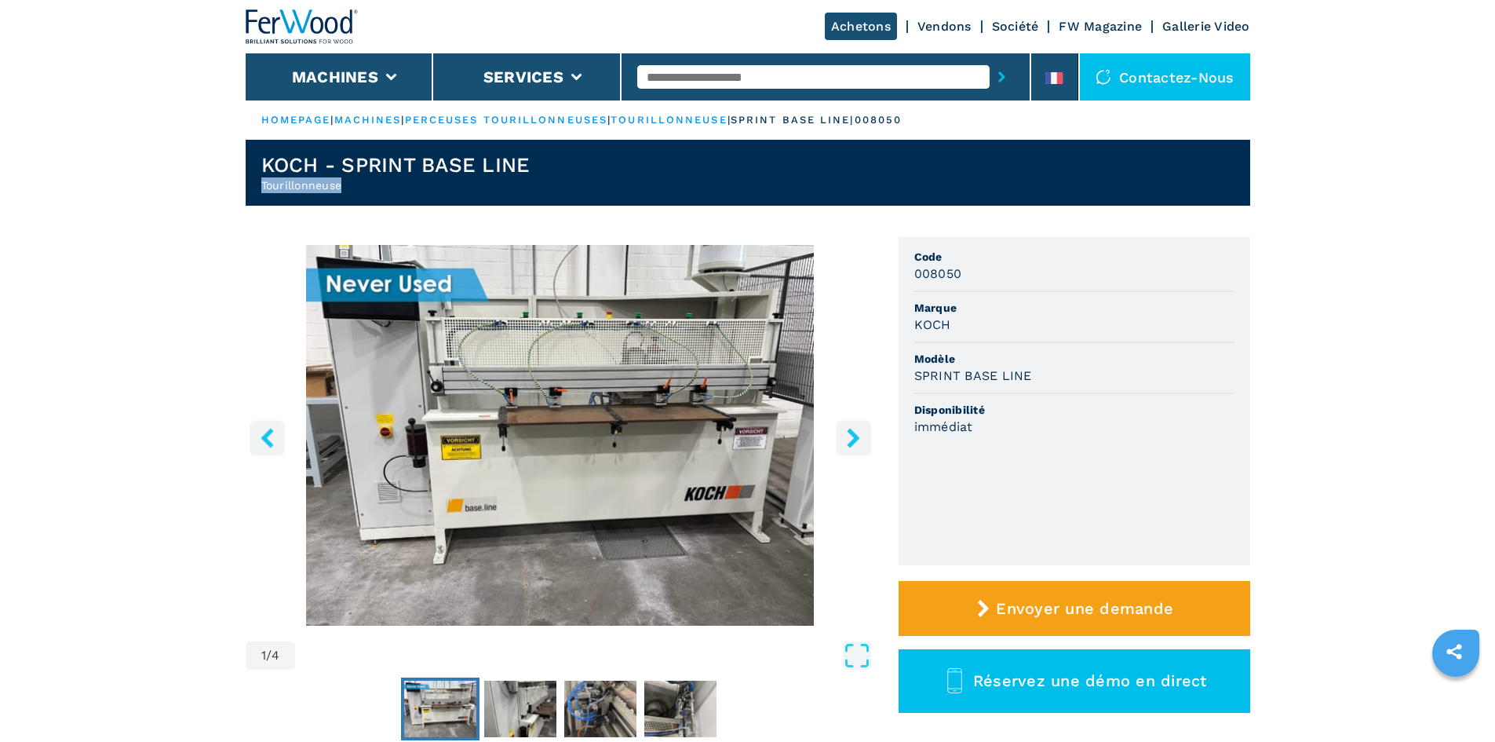
drag, startPoint x: 343, startPoint y: 184, endPoint x: 254, endPoint y: 181, distance: 89.5
click at [254, 181] on header "KOCH - SPRINT BASE LINE Tourillonneuse" at bounding box center [748, 173] width 1005 height 66
copy h2 "Tourillonneuse"
click at [1054, 77] on icon at bounding box center [1053, 78] width 17 height 12
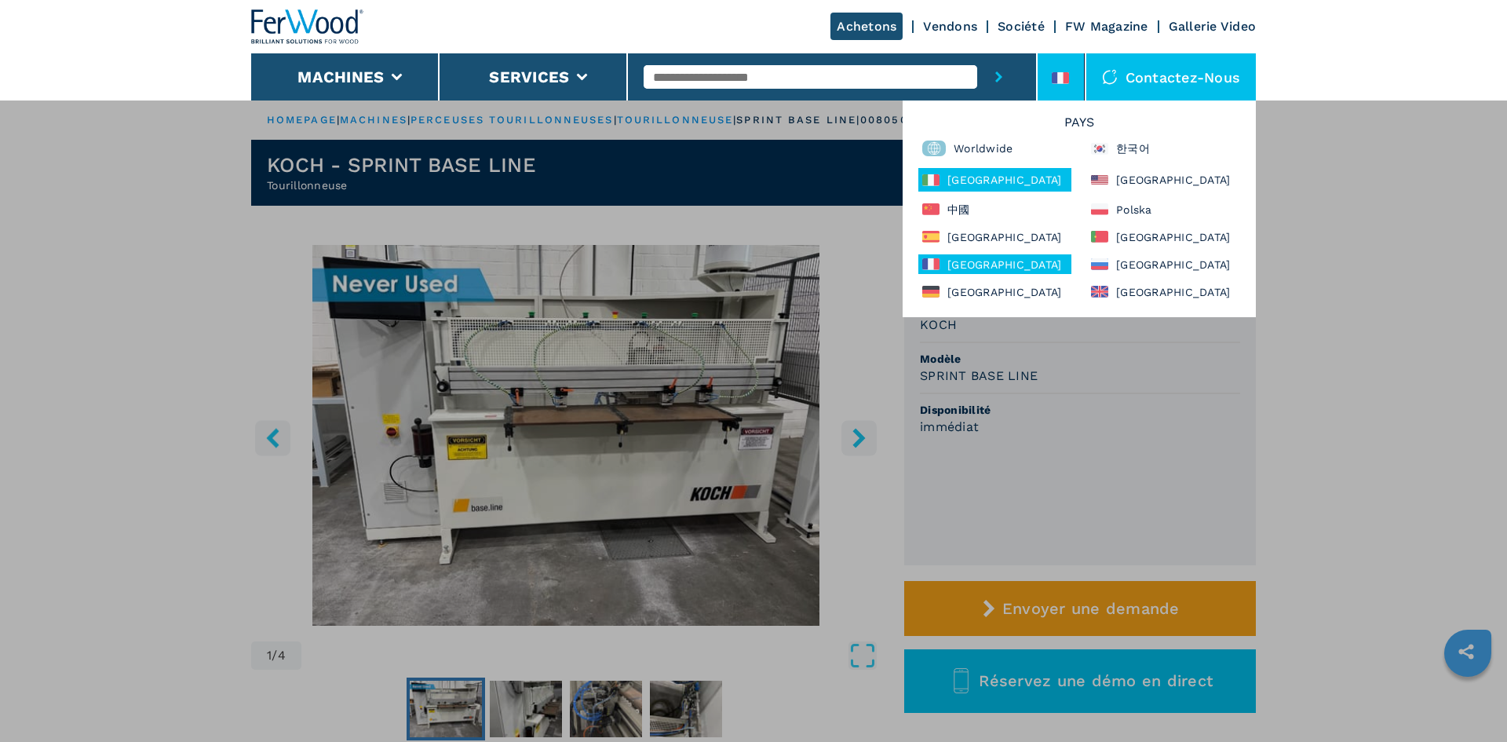
click at [986, 184] on div "[GEOGRAPHIC_DATA]" at bounding box center [994, 180] width 153 height 24
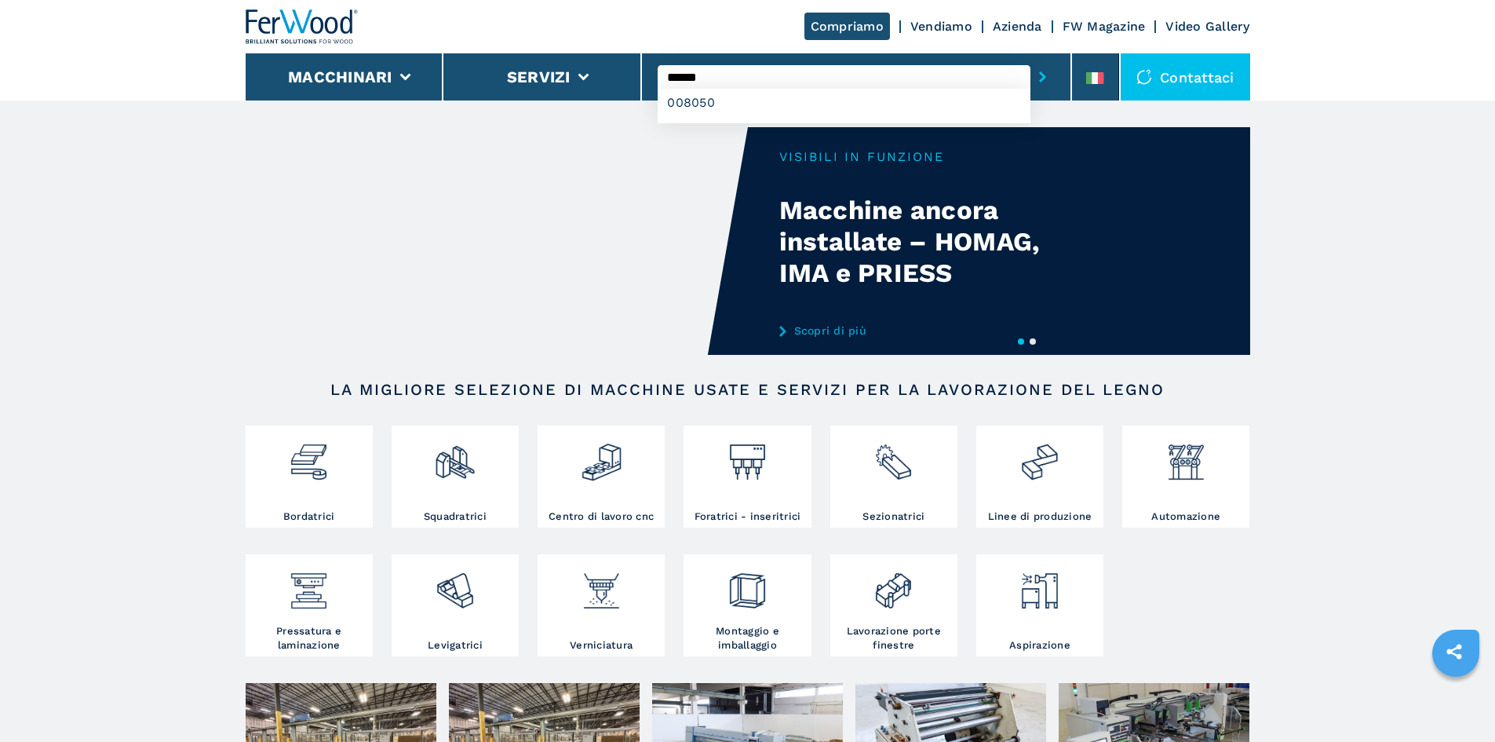
type input "******"
click at [1031, 59] on button "submit-button" at bounding box center [1043, 77] width 24 height 36
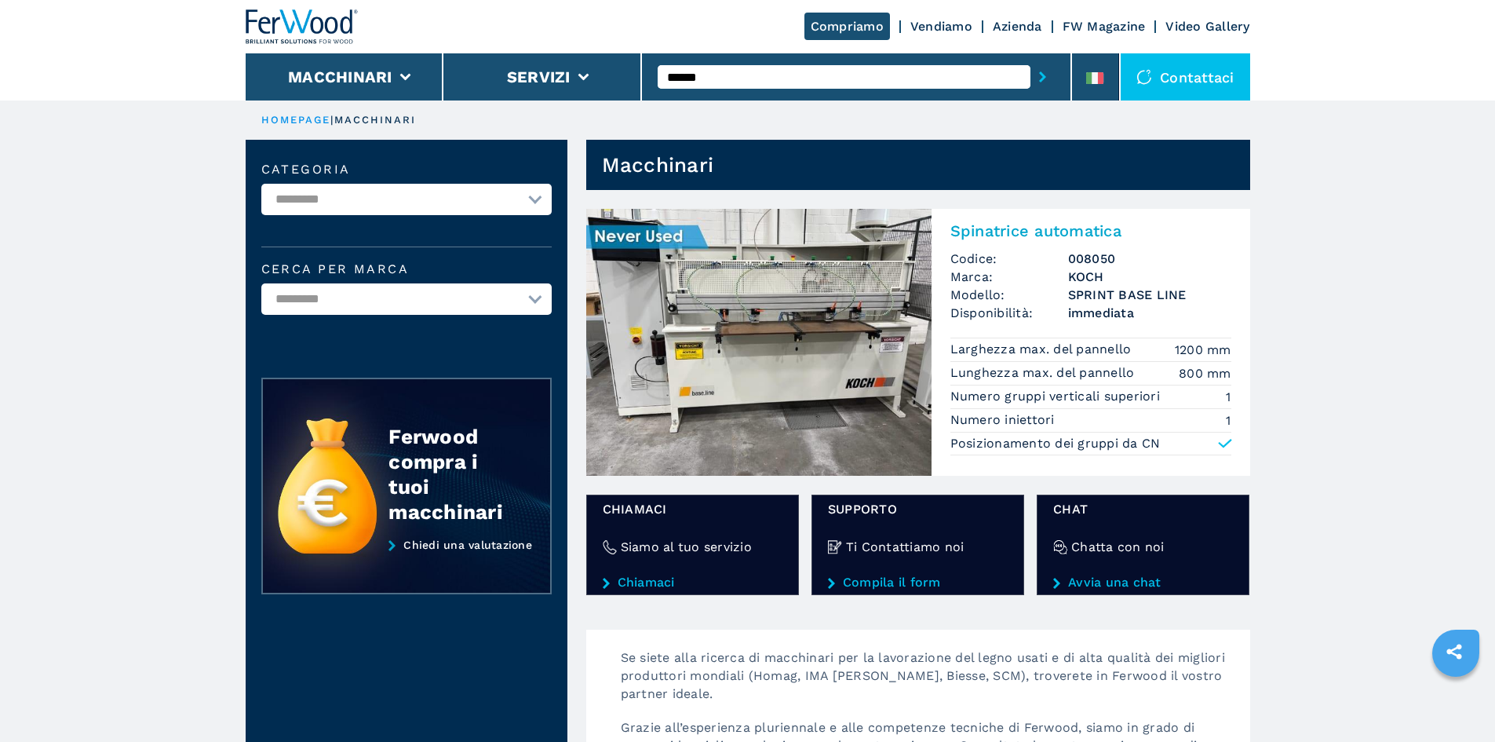
click at [803, 71] on input "******" at bounding box center [844, 77] width 373 height 24
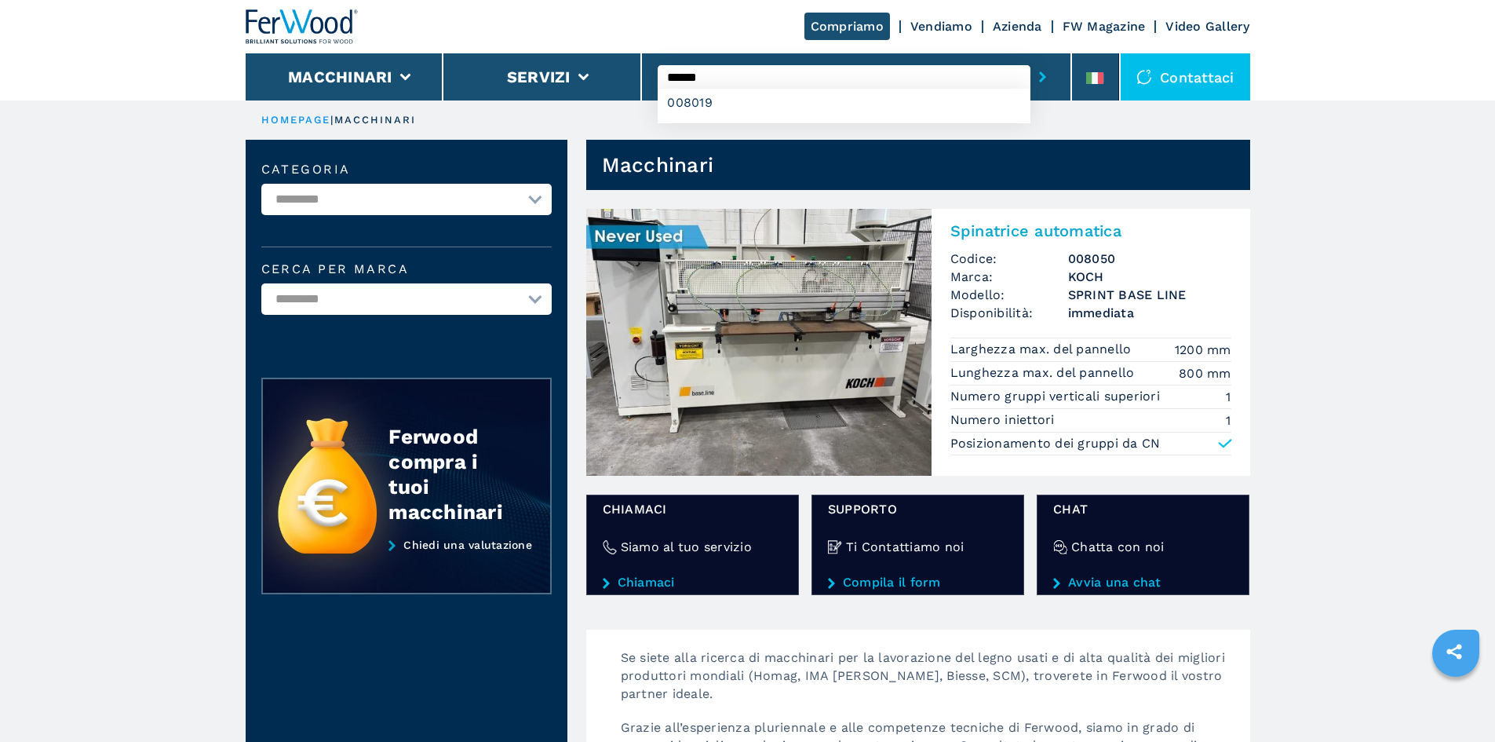
type input "******"
click at [1031, 59] on button "submit-button" at bounding box center [1043, 77] width 24 height 36
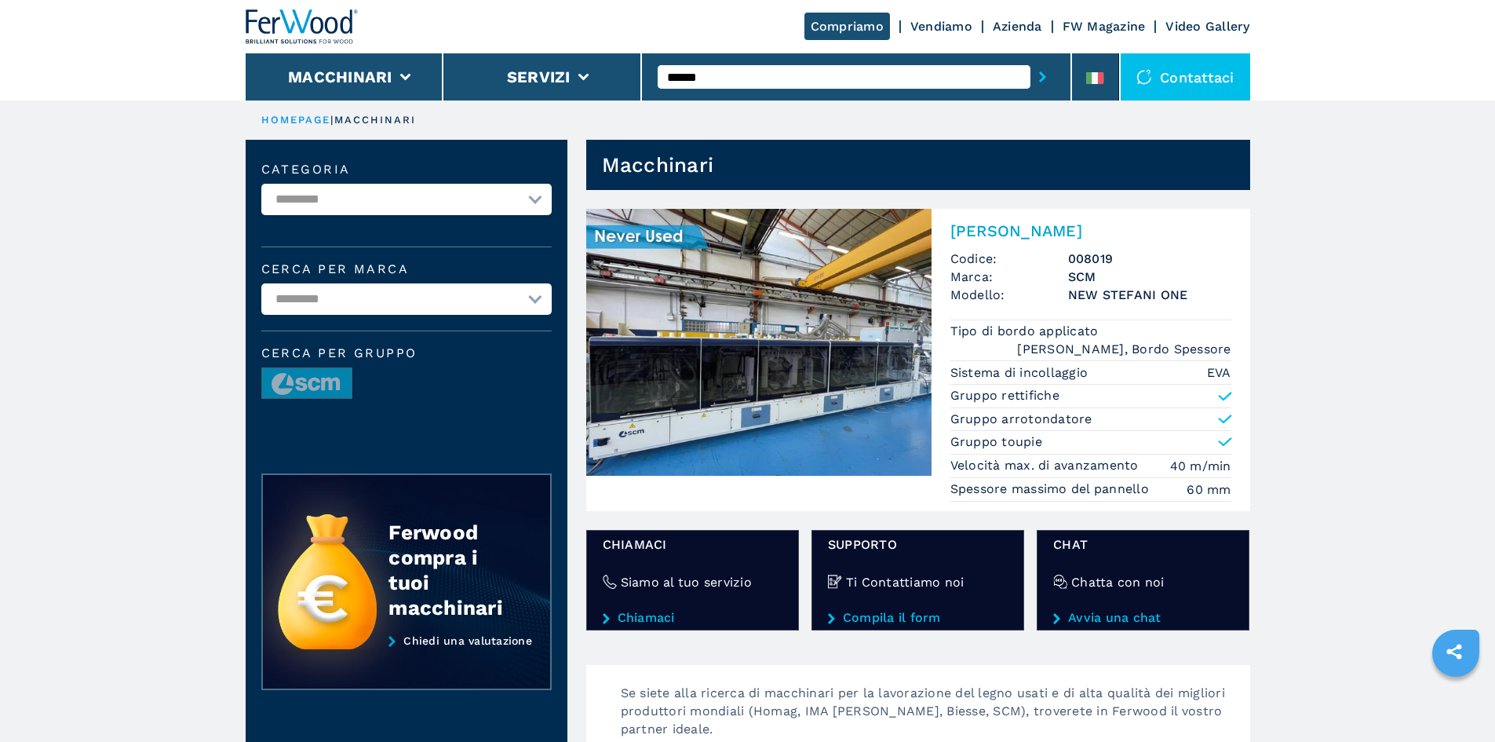
click at [1060, 229] on h2 "Bordatrice Singola" at bounding box center [1091, 230] width 281 height 19
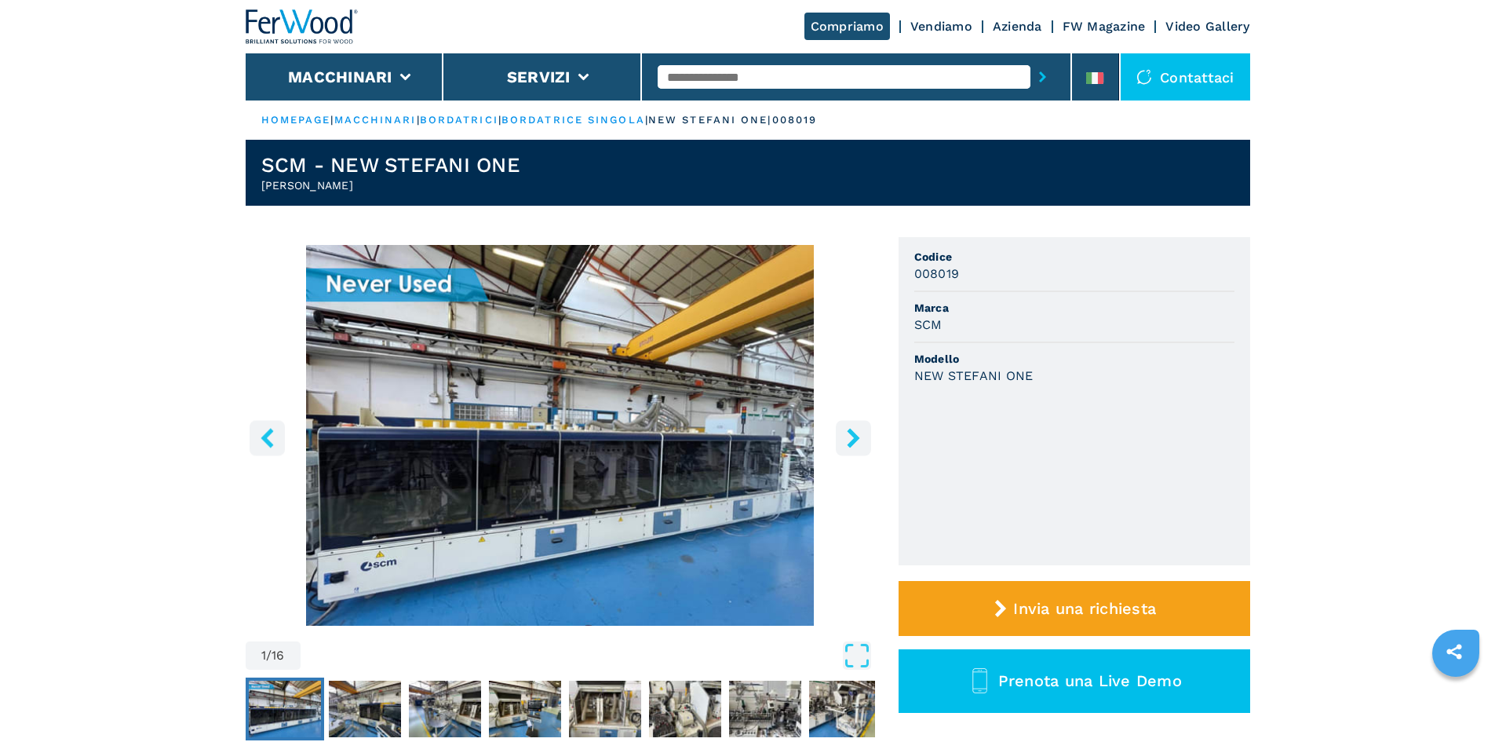
drag, startPoint x: 356, startPoint y: 183, endPoint x: 266, endPoint y: 193, distance: 90.8
click at [266, 193] on header "SCM - NEW STEFANI ONE Bordatrice Singola" at bounding box center [748, 173] width 1005 height 66
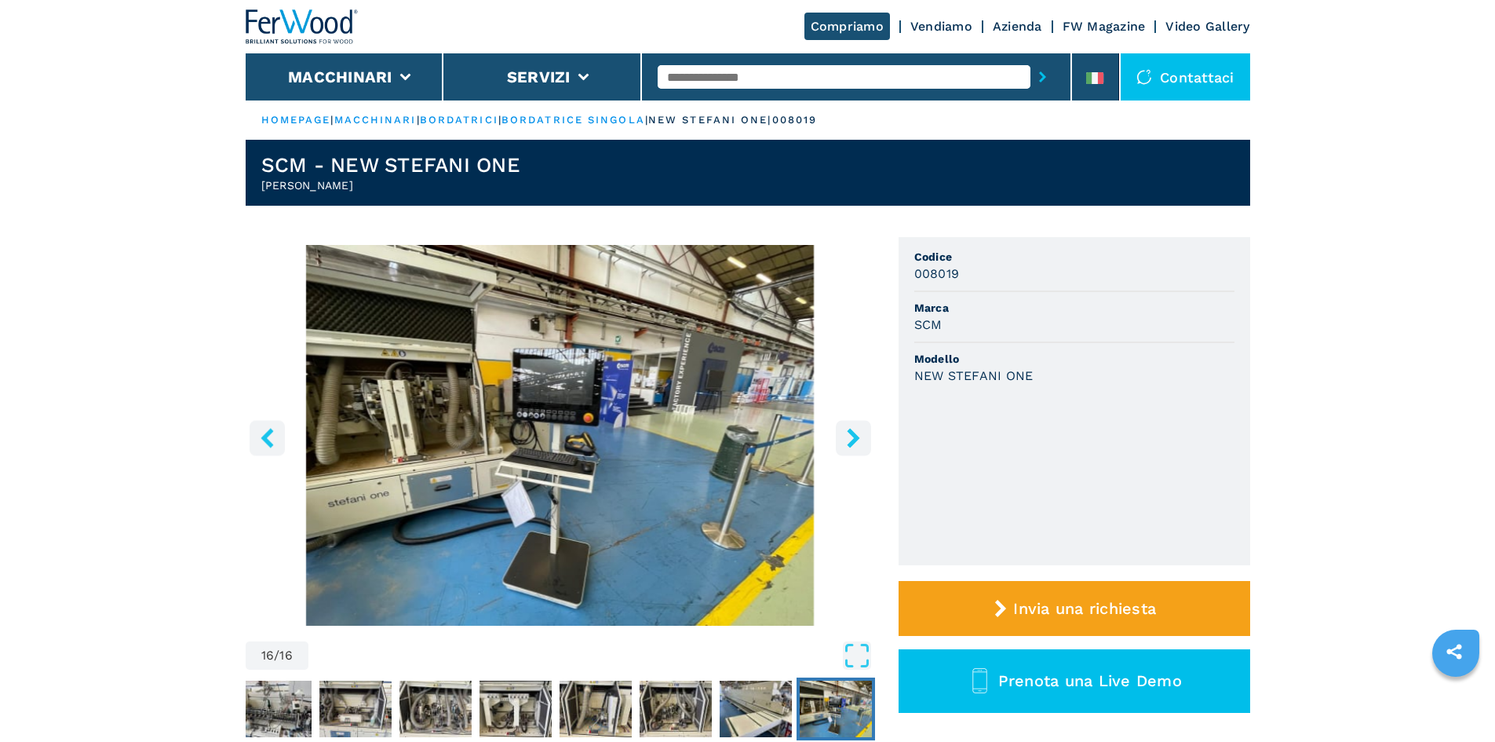
copy h2 "Bordatrice Singola"
click at [764, 86] on input "text" at bounding box center [844, 77] width 373 height 24
click at [809, 78] on input "text" at bounding box center [844, 77] width 373 height 24
type input "******"
click at [1031, 59] on button "submit-button" at bounding box center [1043, 77] width 24 height 36
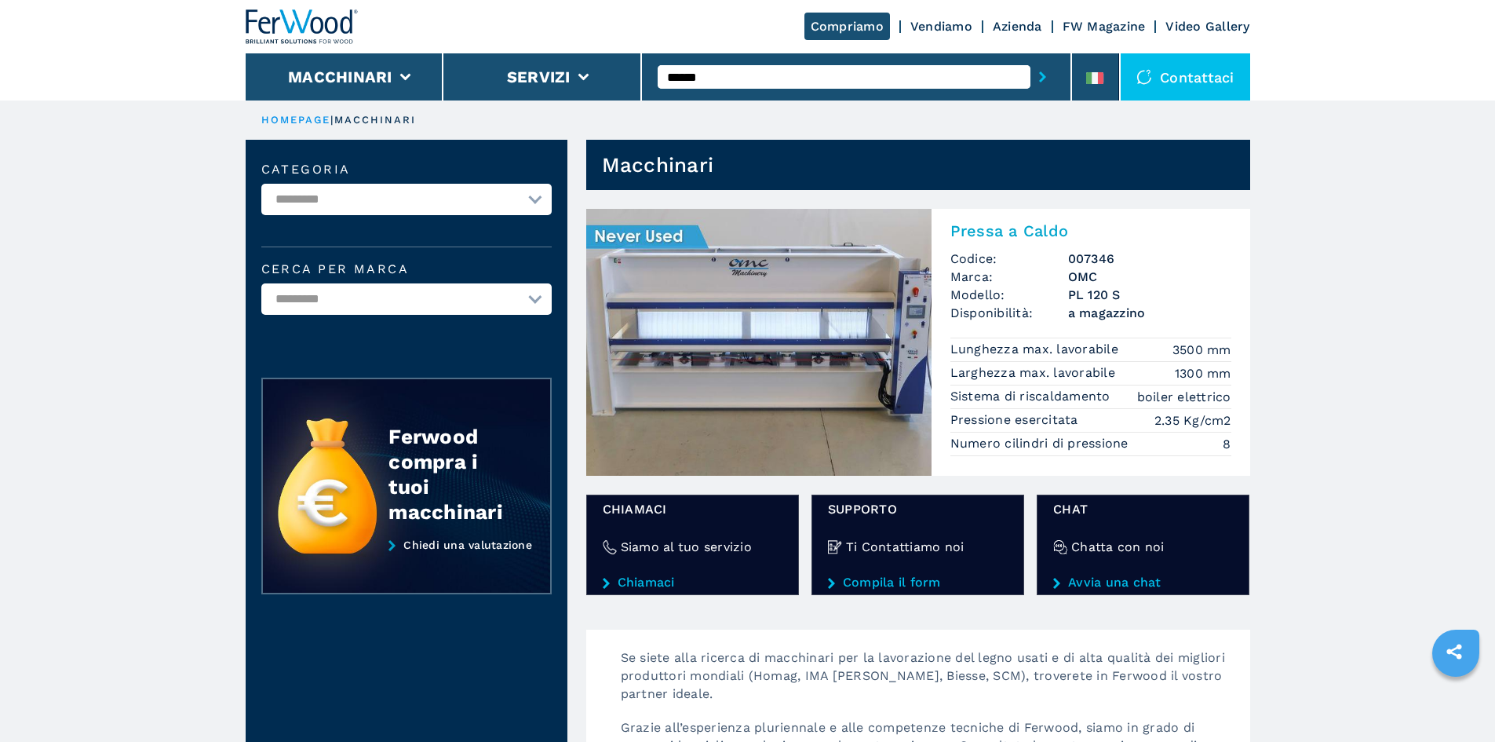
click at [1012, 234] on h2 "Pressa a Caldo" at bounding box center [1091, 230] width 281 height 19
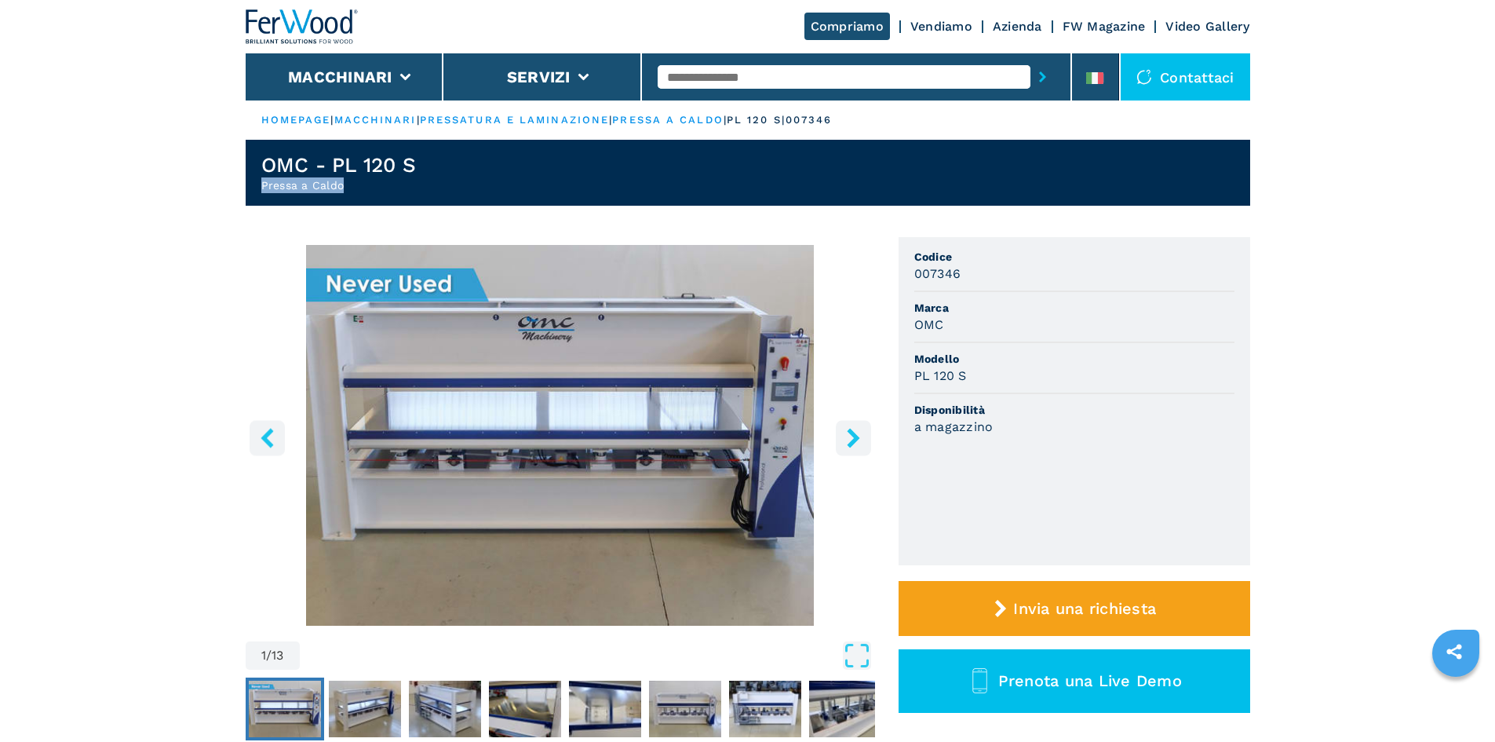
drag, startPoint x: 350, startPoint y: 186, endPoint x: 254, endPoint y: 181, distance: 95.9
click at [255, 181] on header "OMC - PL 120 S Pressa a Caldo" at bounding box center [748, 173] width 1005 height 66
copy h2 "Pressa a Caldo"
click at [742, 87] on input "text" at bounding box center [844, 77] width 373 height 24
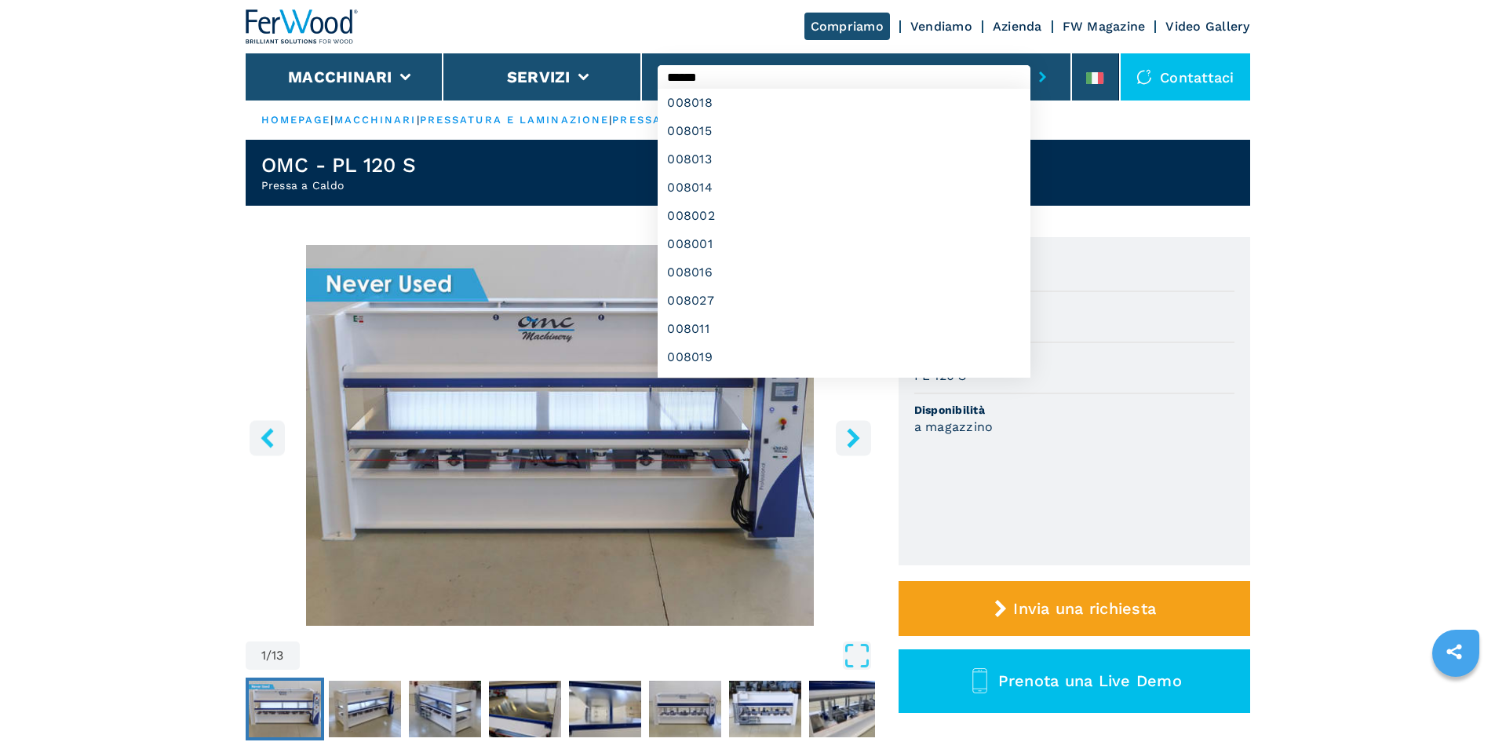
type input "******"
click at [1031, 59] on button "submit-button" at bounding box center [1043, 77] width 24 height 36
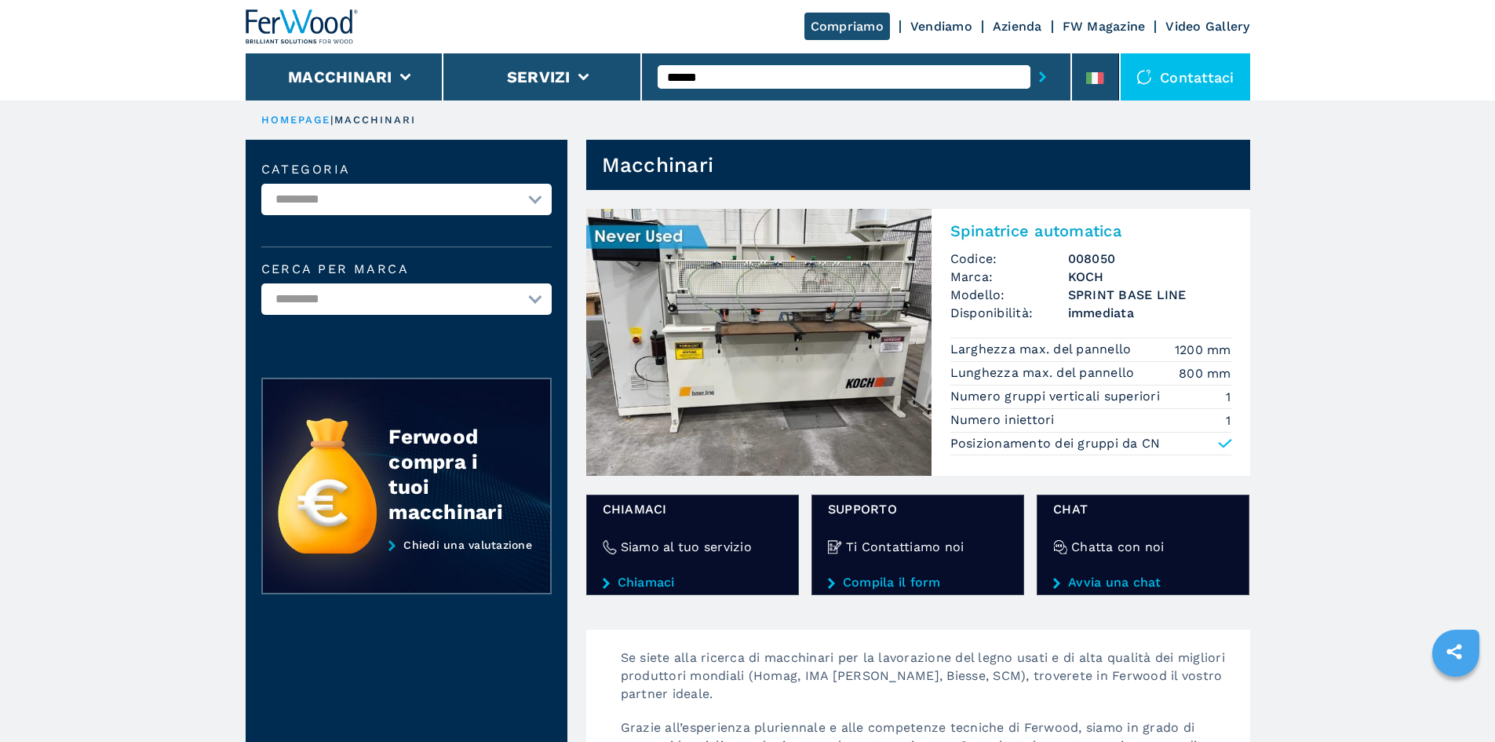
click at [1025, 223] on h2 "Spinatrice automatica" at bounding box center [1091, 230] width 281 height 19
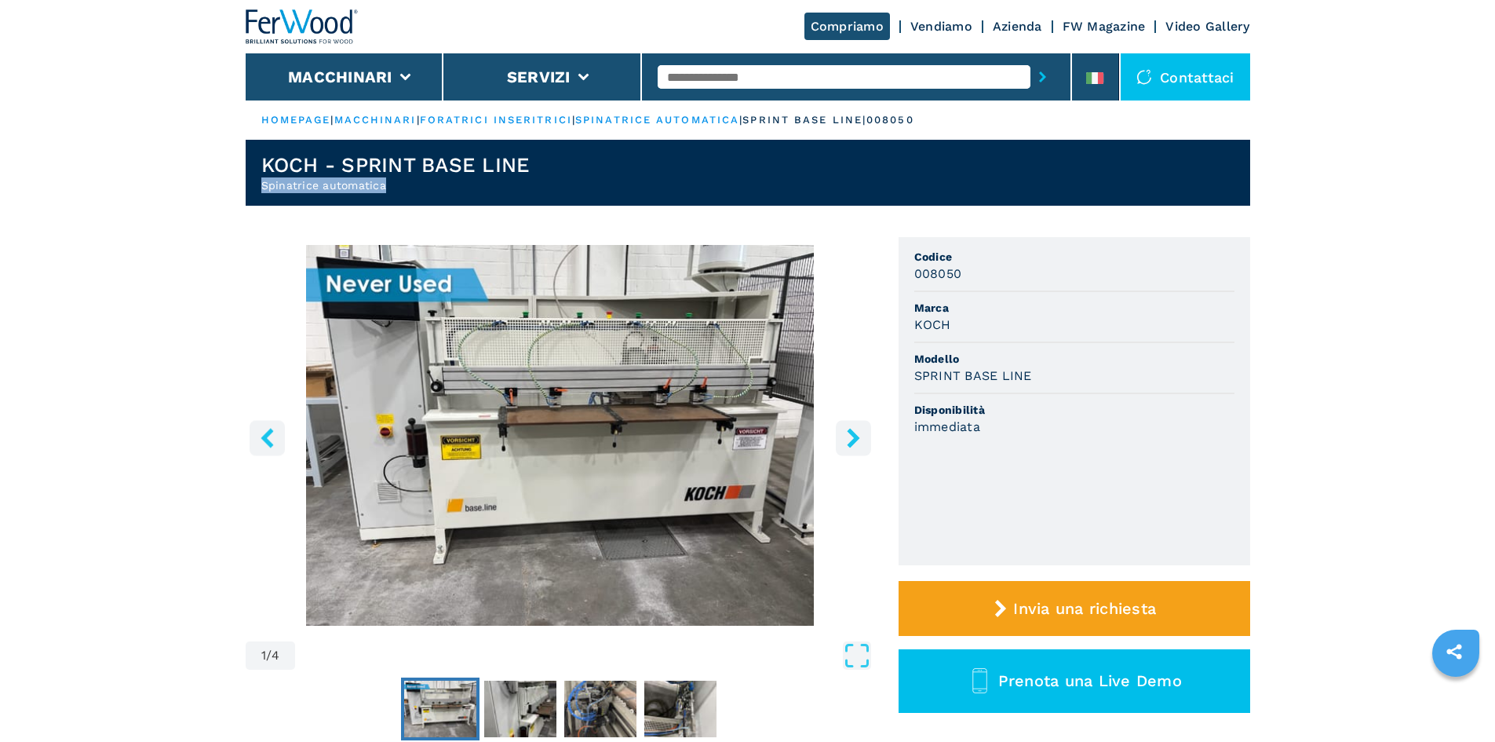
drag, startPoint x: 386, startPoint y: 182, endPoint x: 230, endPoint y: 184, distance: 156.2
copy h2 "Spinatrice automatica"
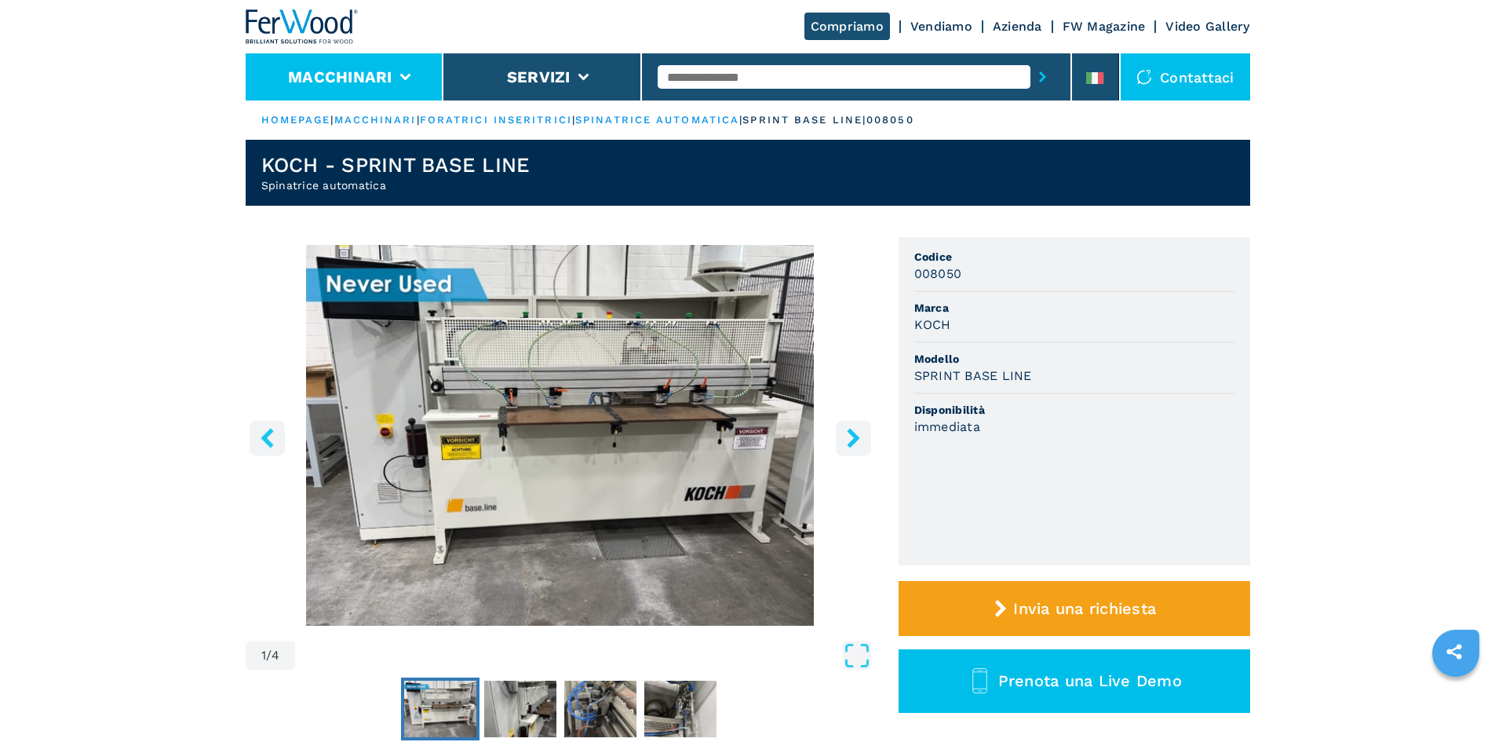
click at [341, 61] on li "Macchinari" at bounding box center [345, 76] width 199 height 47
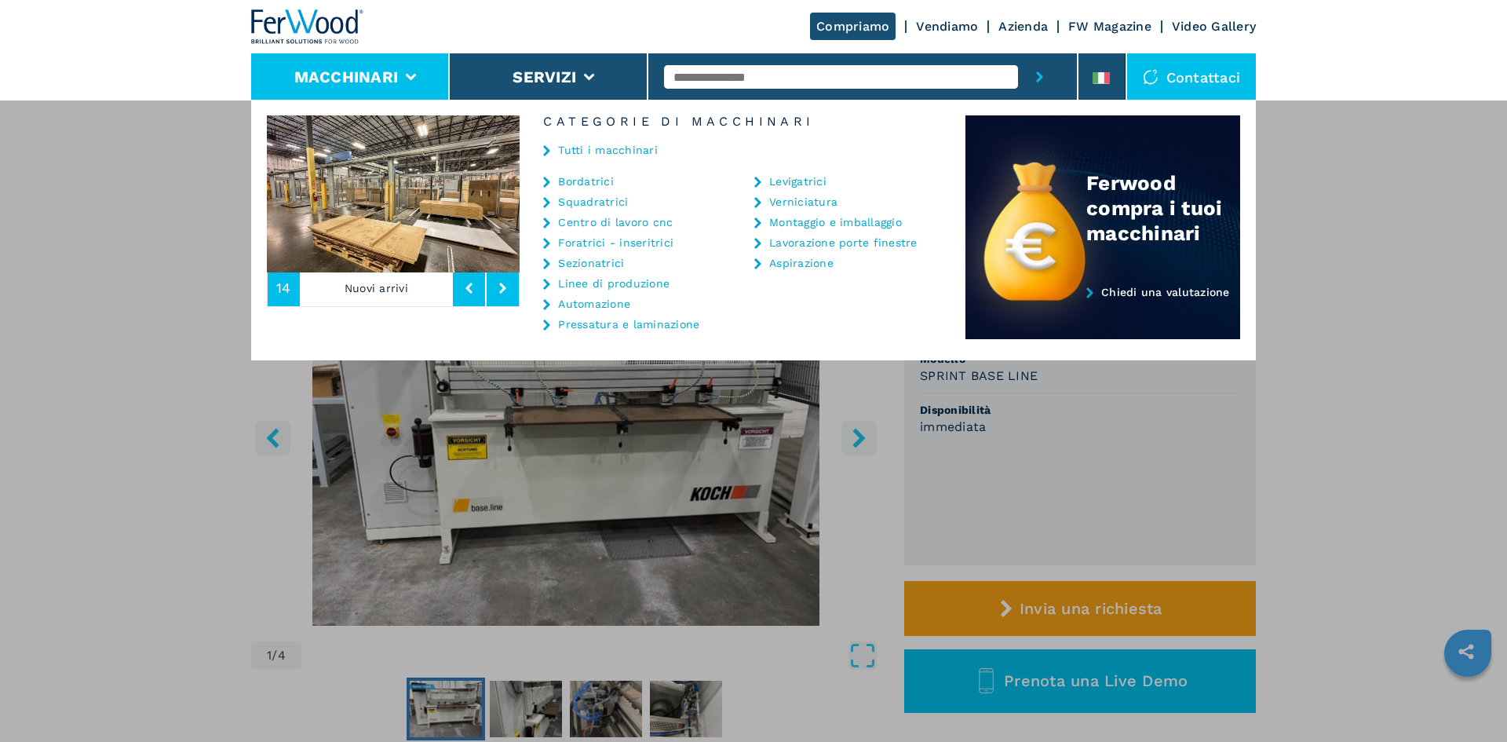
click at [322, 16] on img at bounding box center [307, 26] width 113 height 35
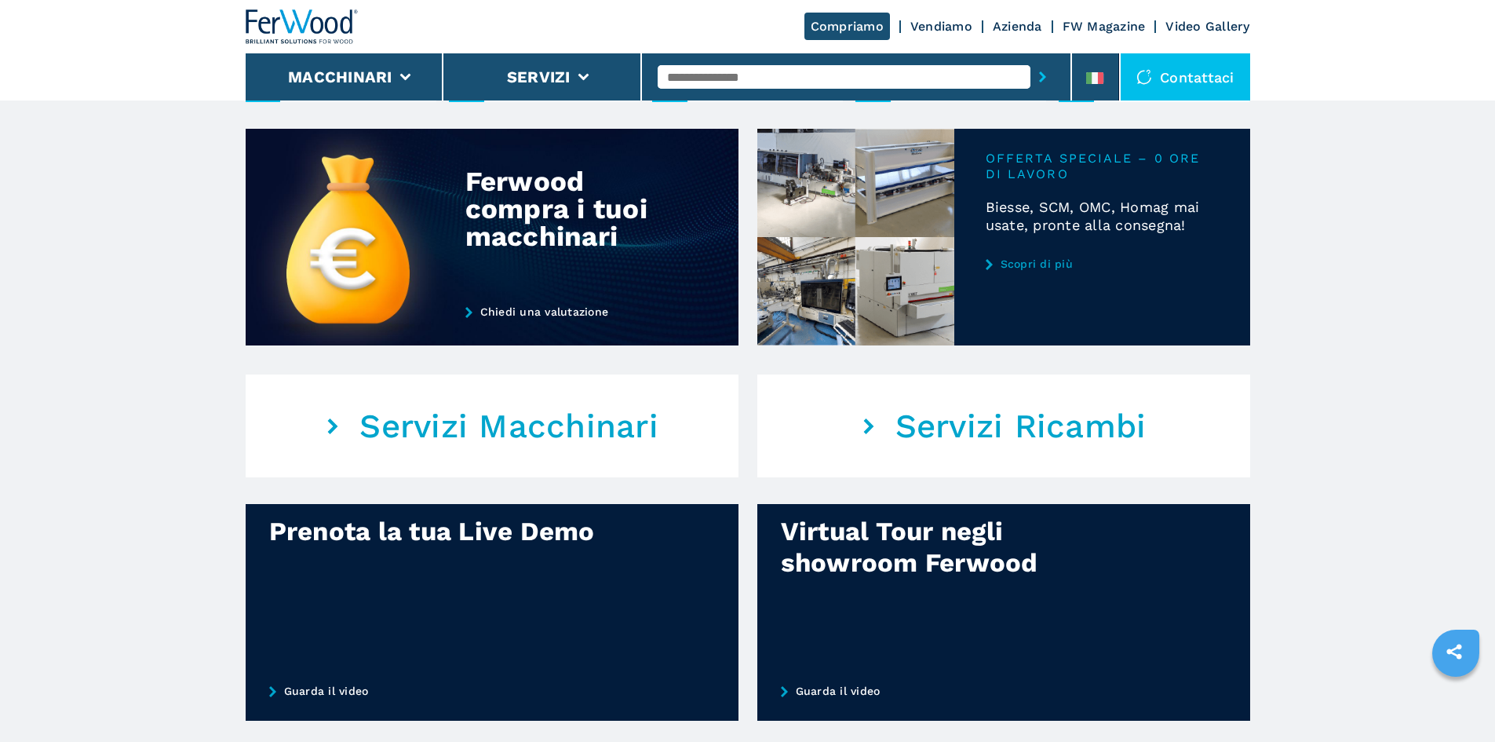
scroll to position [706, 0]
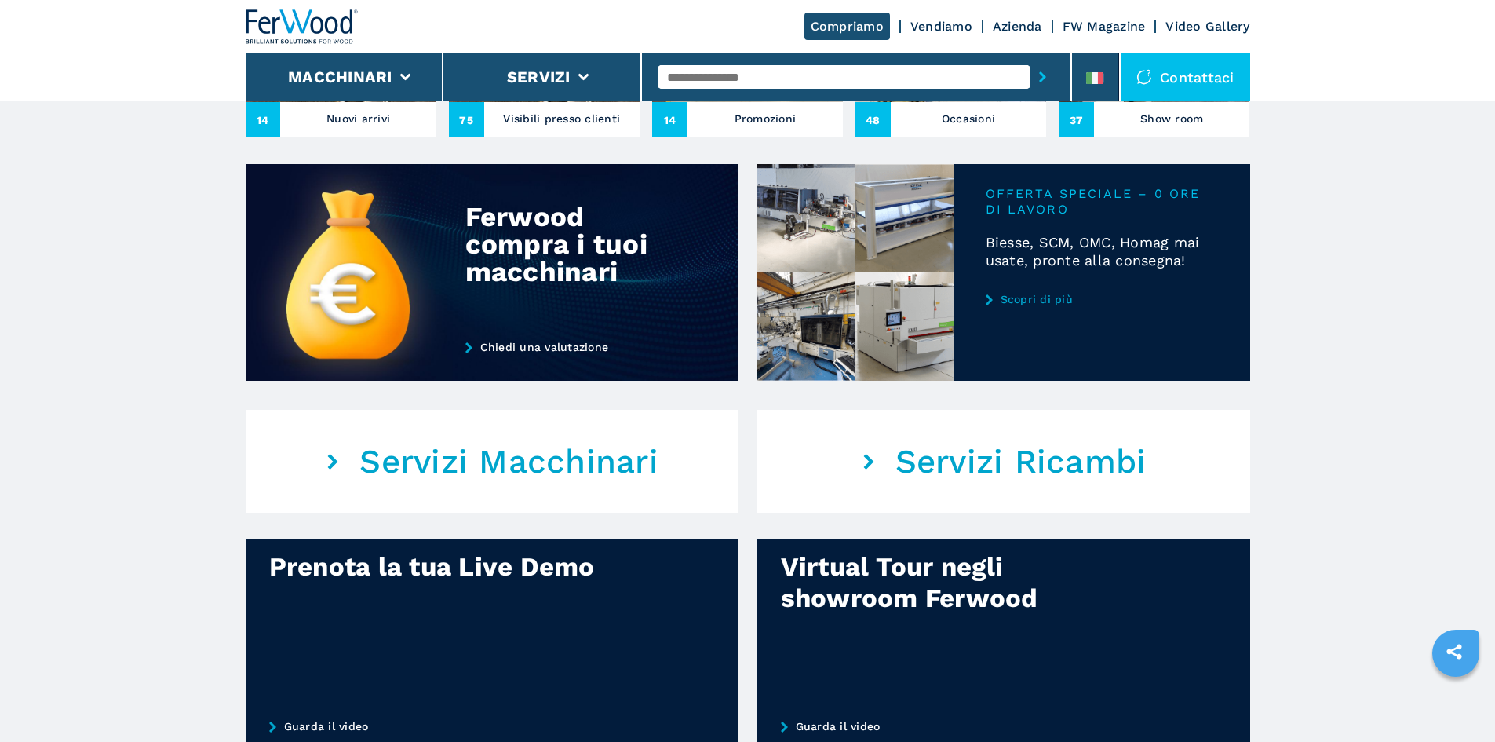
click at [1039, 305] on link "Scopri di più" at bounding box center [1102, 299] width 233 height 13
